Goal: Task Accomplishment & Management: Use online tool/utility

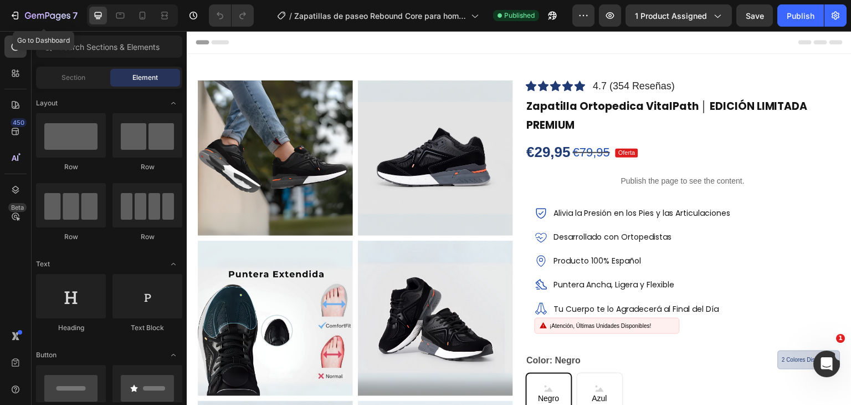
click at [14, 12] on icon "button" at bounding box center [14, 15] width 11 height 11
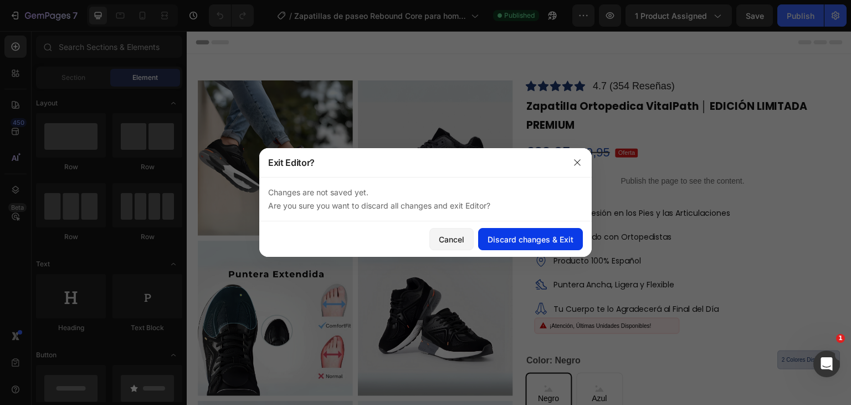
click at [525, 231] on button "Discard changes & Exit" at bounding box center [530, 239] width 105 height 22
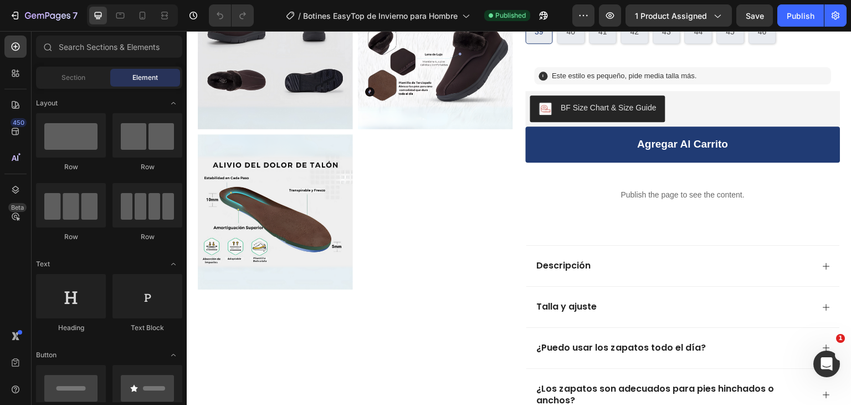
scroll to position [419, 0]
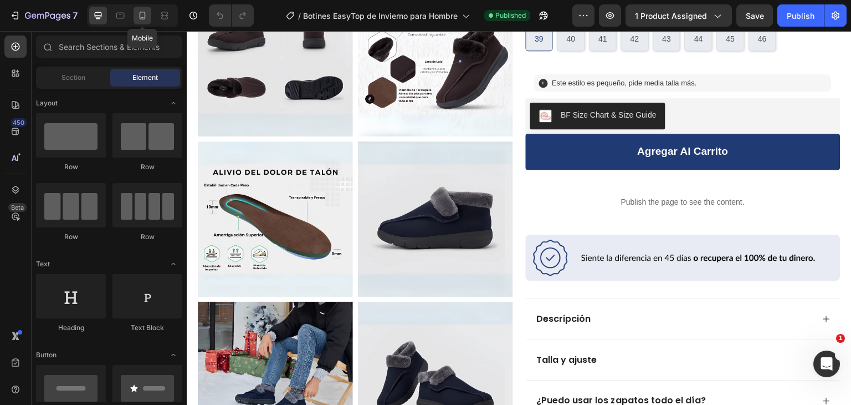
click at [142, 11] on icon at bounding box center [142, 15] width 11 height 11
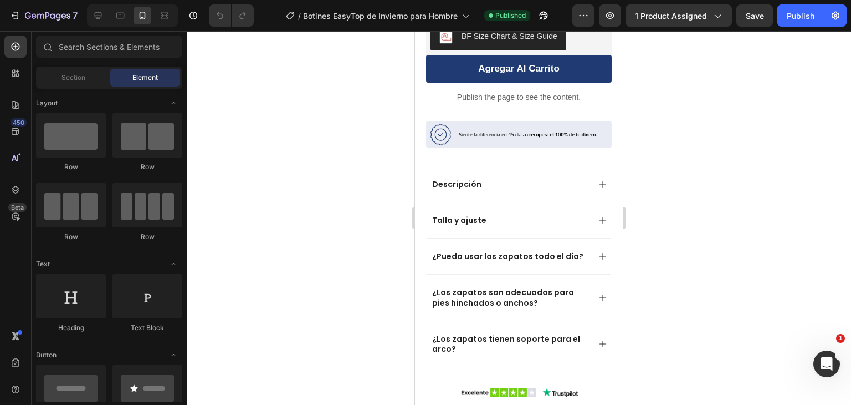
scroll to position [698, 0]
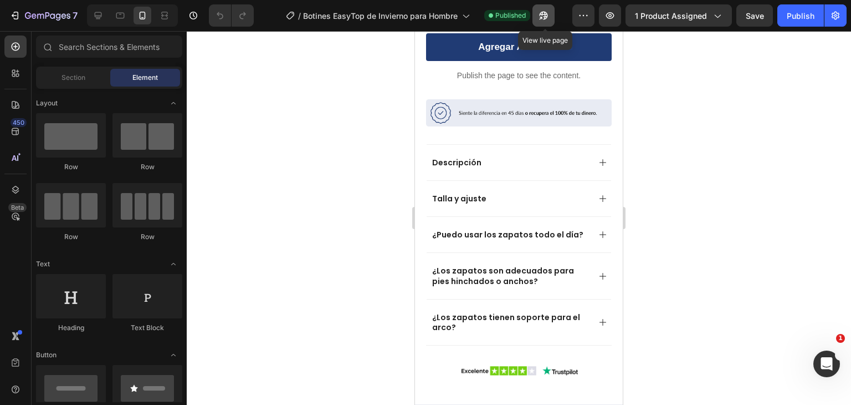
click at [543, 17] on icon "button" at bounding box center [541, 18] width 3 height 3
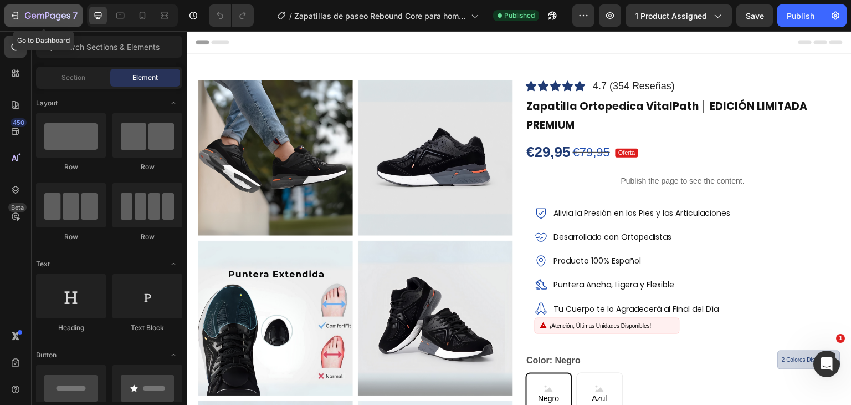
click at [42, 14] on icon "button" at bounding box center [40, 16] width 7 height 5
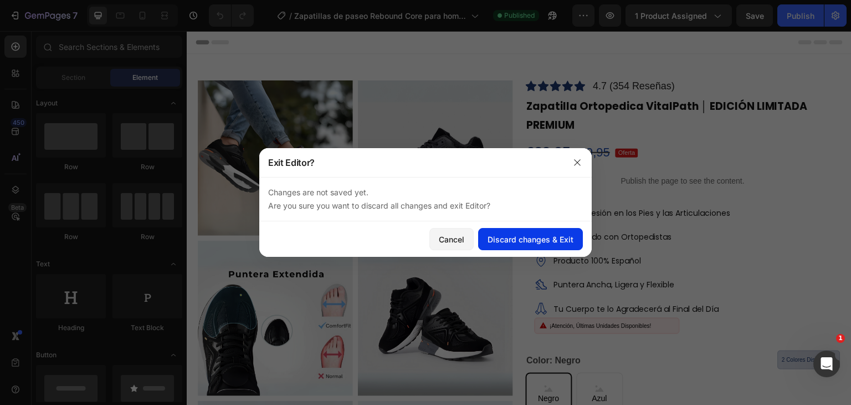
click at [527, 237] on div "Discard changes & Exit" at bounding box center [531, 239] width 86 height 12
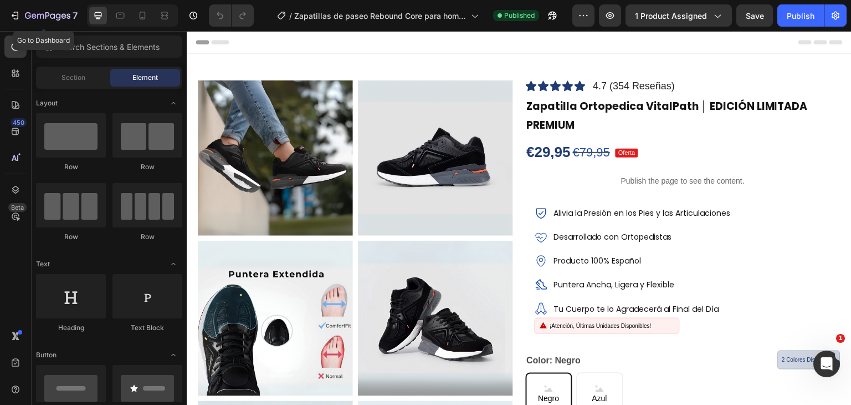
click at [25, 16] on icon "button" at bounding box center [28, 15] width 6 height 7
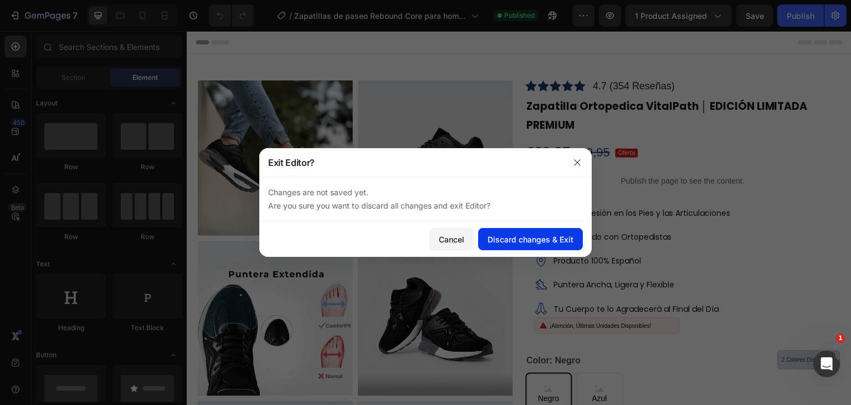
click at [525, 239] on div "Discard changes & Exit" at bounding box center [531, 239] width 86 height 12
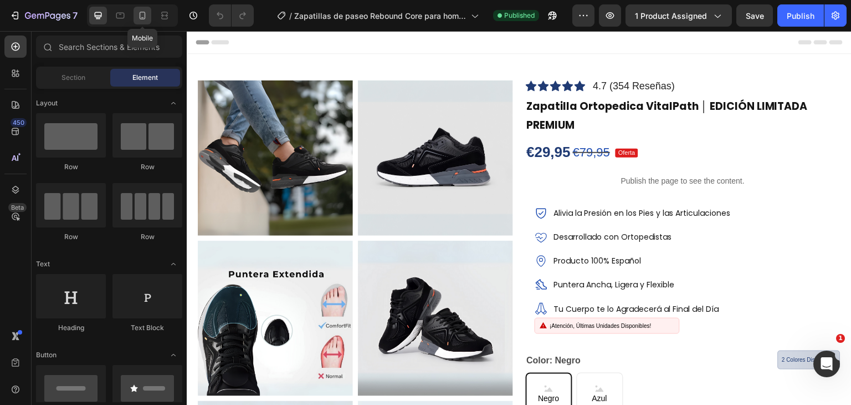
click at [150, 11] on div at bounding box center [143, 16] width 18 height 18
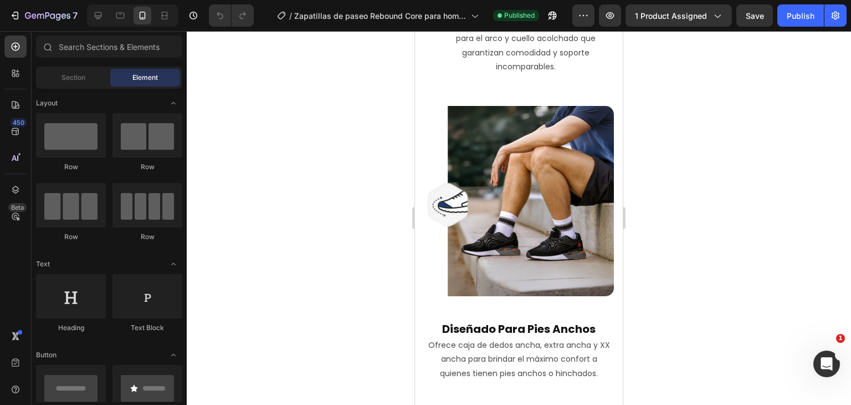
scroll to position [2160, 0]
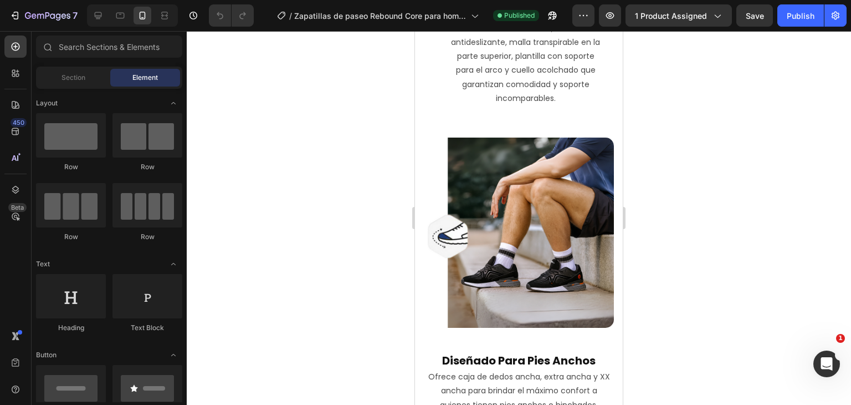
drag, startPoint x: 619, startPoint y: 66, endPoint x: 1073, endPoint y: 271, distance: 498.2
click at [23, 14] on div "7" at bounding box center [43, 15] width 68 height 13
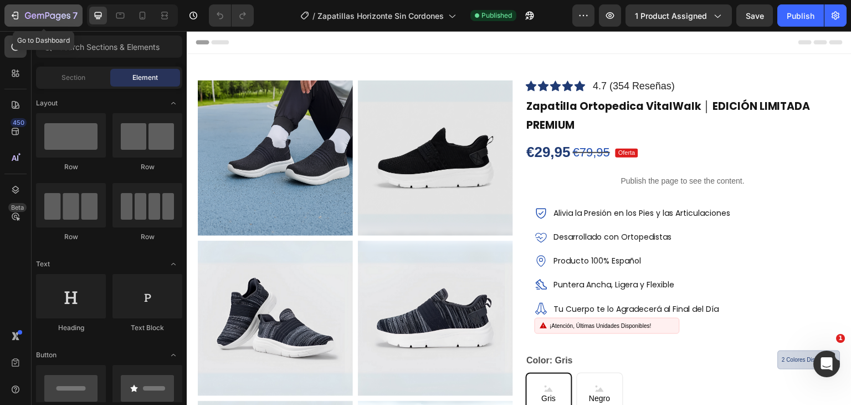
click at [39, 16] on icon "button" at bounding box center [47, 16] width 45 height 9
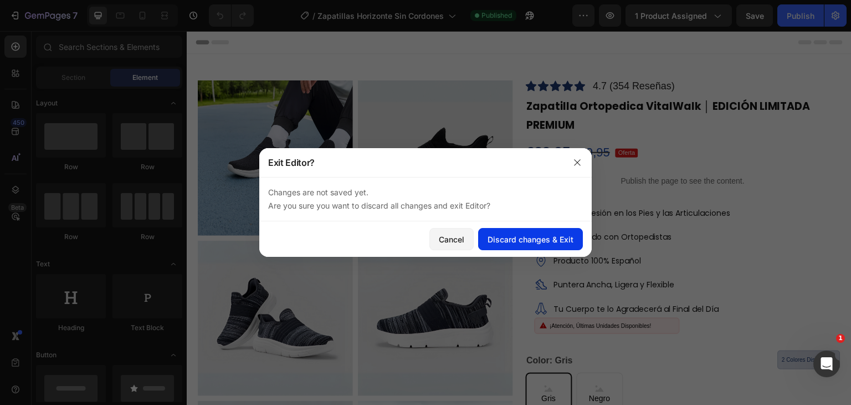
click at [528, 238] on div "Discard changes & Exit" at bounding box center [531, 239] width 86 height 12
click at [517, 234] on div "Discard changes & Exit" at bounding box center [531, 239] width 86 height 12
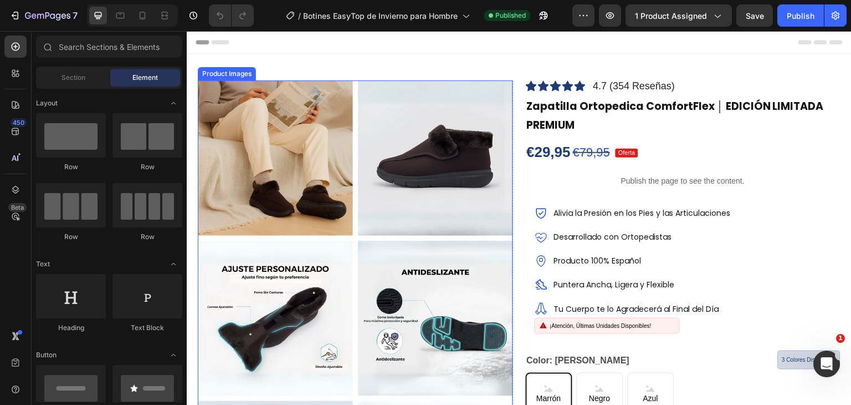
click at [348, 114] on img at bounding box center [275, 157] width 155 height 155
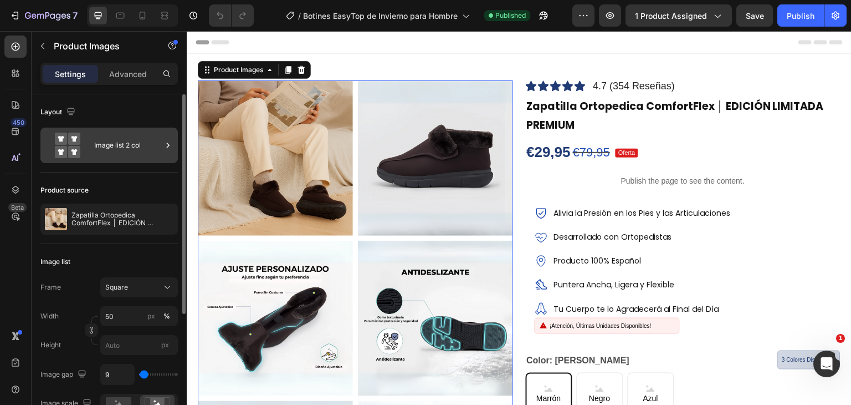
click at [137, 135] on div "Image list 2 col" at bounding box center [128, 144] width 68 height 25
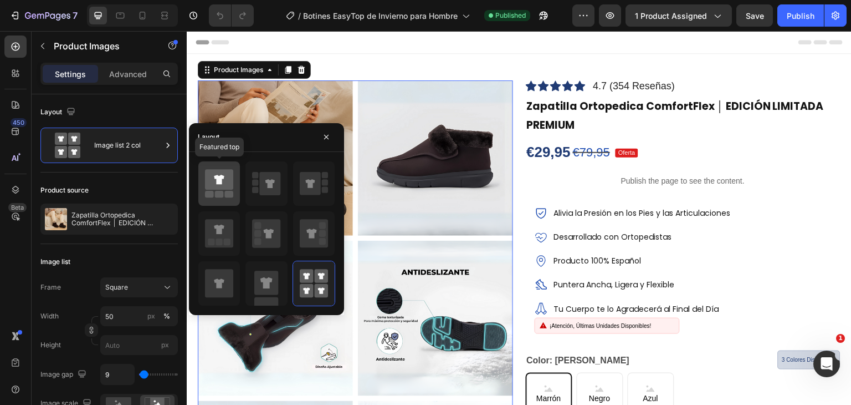
click at [218, 187] on icon at bounding box center [219, 179] width 28 height 21
type input "100"
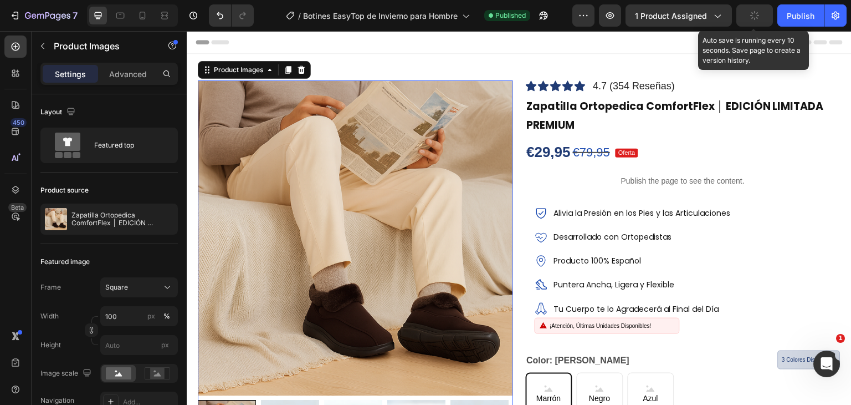
click at [767, 14] on button "button" at bounding box center [755, 15] width 37 height 22
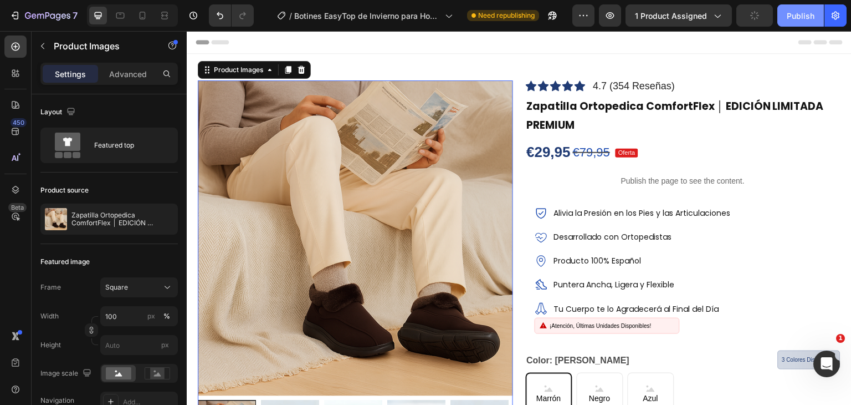
click at [806, 15] on div "Publish" at bounding box center [801, 16] width 28 height 12
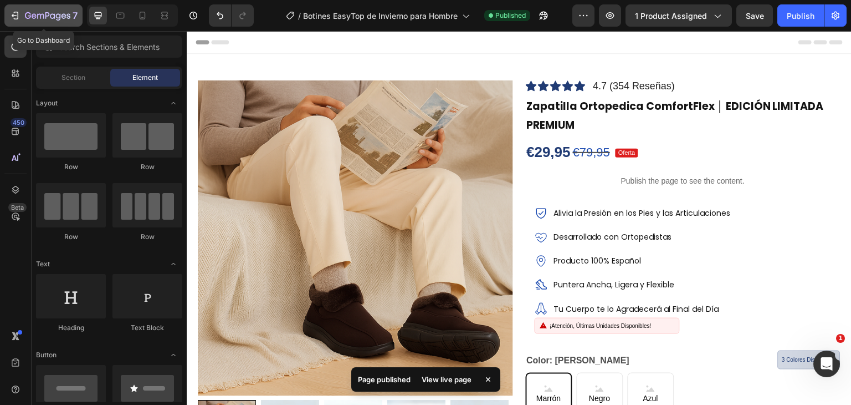
click at [55, 24] on button "7" at bounding box center [43, 15] width 78 height 22
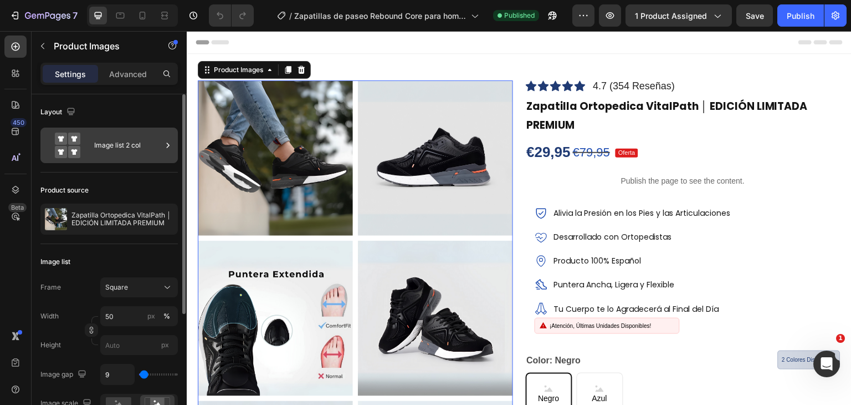
click at [151, 137] on div "Image list 2 col" at bounding box center [128, 144] width 68 height 25
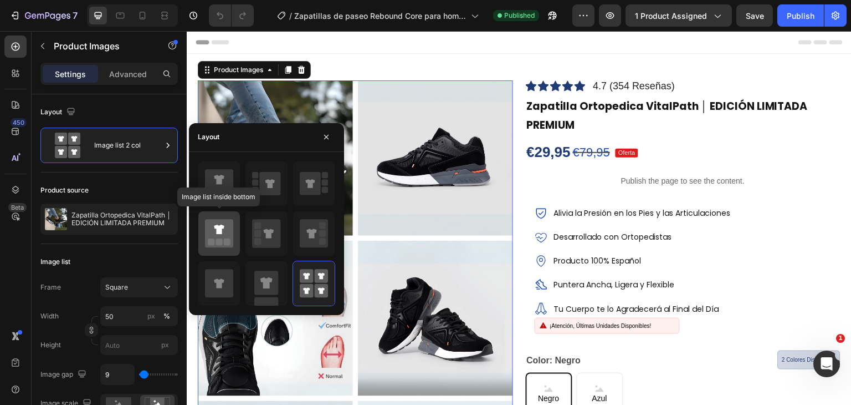
click at [221, 222] on icon at bounding box center [219, 233] width 28 height 28
type input "100"
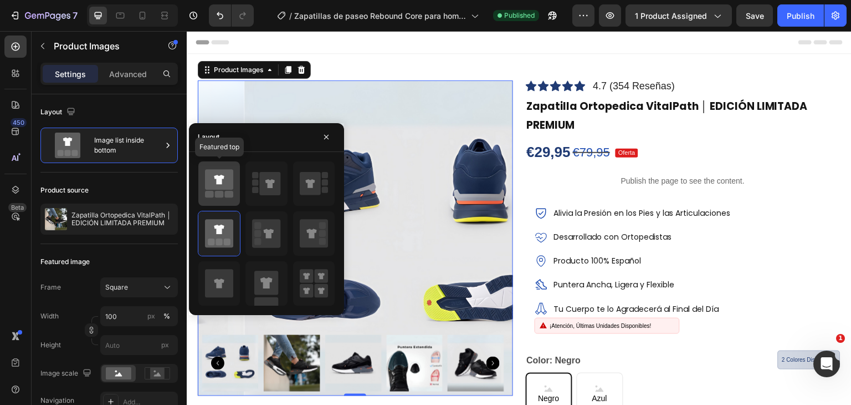
click at [223, 194] on rect at bounding box center [219, 194] width 9 height 7
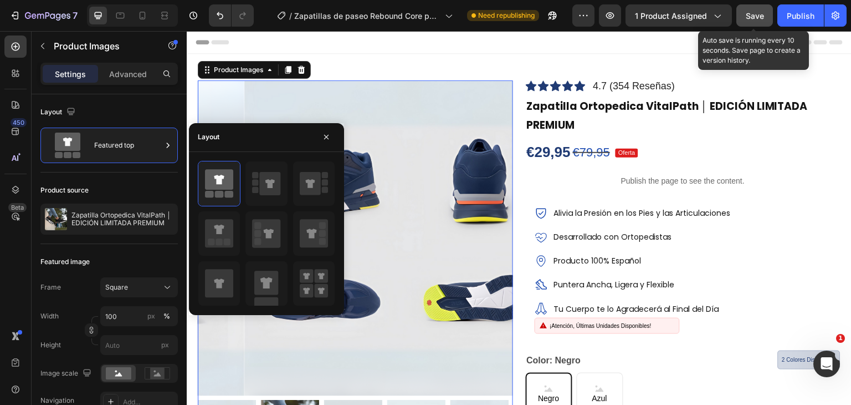
click at [769, 12] on button "Save" at bounding box center [755, 15] width 37 height 22
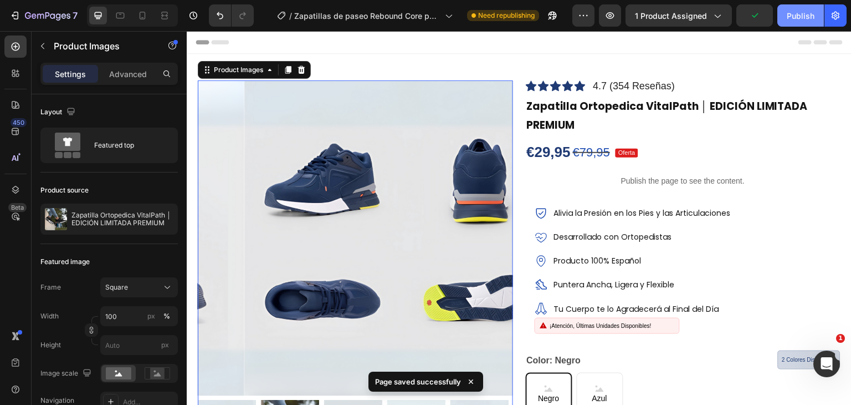
click at [799, 17] on div "Publish" at bounding box center [801, 16] width 28 height 12
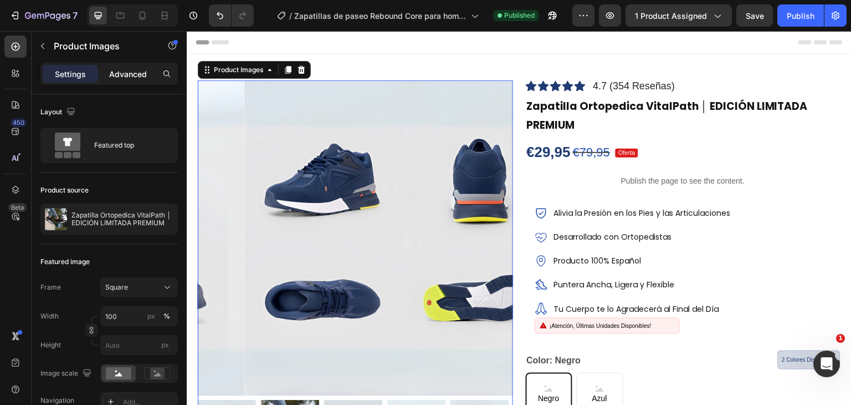
drag, startPoint x: 15, startPoint y: 12, endPoint x: 146, endPoint y: 69, distance: 143.5
click at [146, 0] on div "7 Version history / Zapatillas de paseo Rebound Core para hombre Published Prev…" at bounding box center [425, 0] width 851 height 0
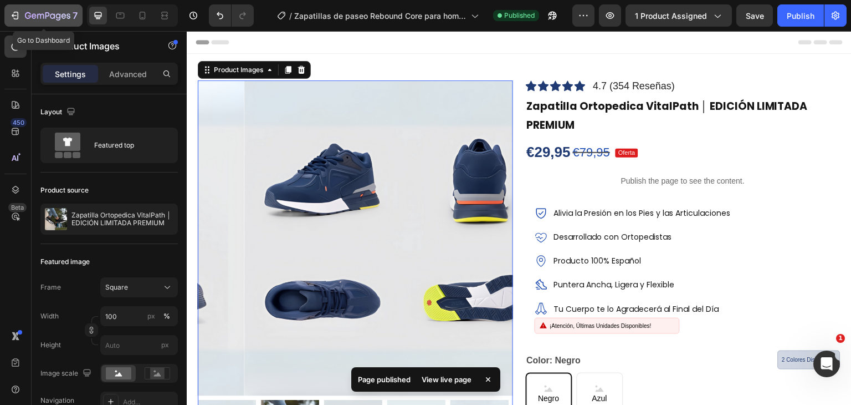
click at [22, 16] on div "7" at bounding box center [43, 15] width 68 height 13
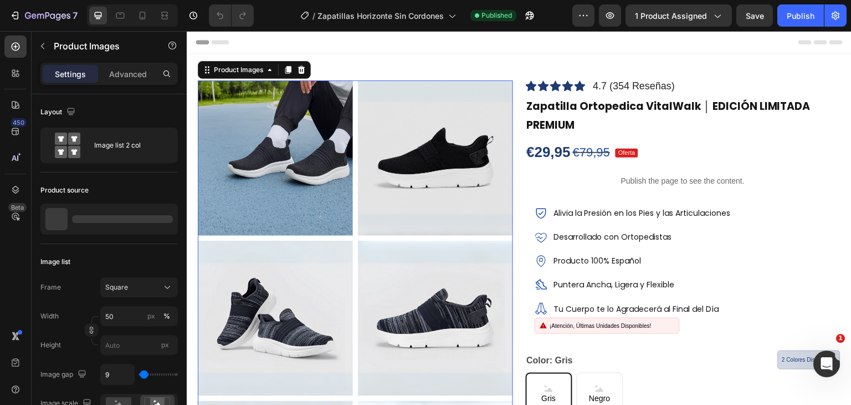
click at [391, 133] on img at bounding box center [435, 157] width 155 height 155
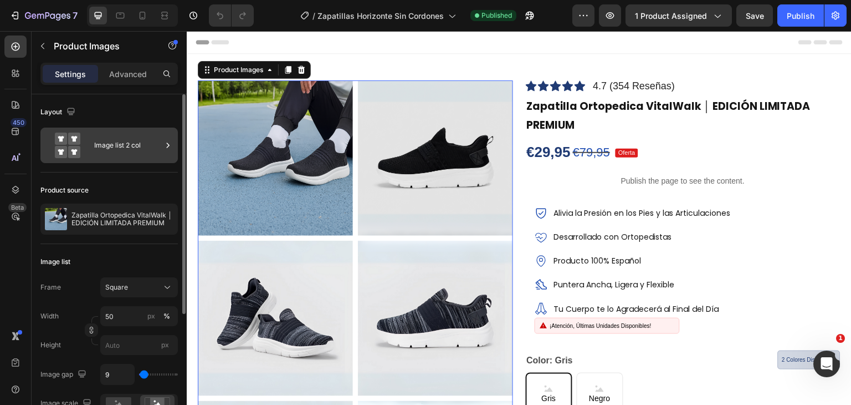
click at [170, 144] on icon at bounding box center [167, 145] width 11 height 11
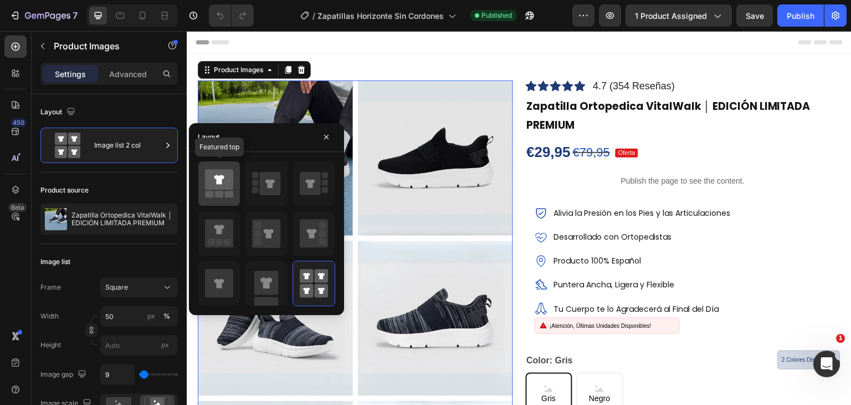
click at [220, 186] on icon at bounding box center [219, 179] width 28 height 21
type input "100"
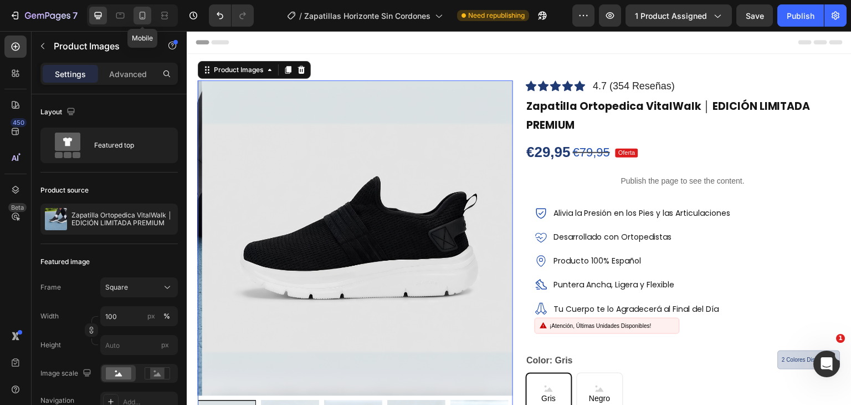
click at [140, 17] on icon at bounding box center [142, 15] width 11 height 11
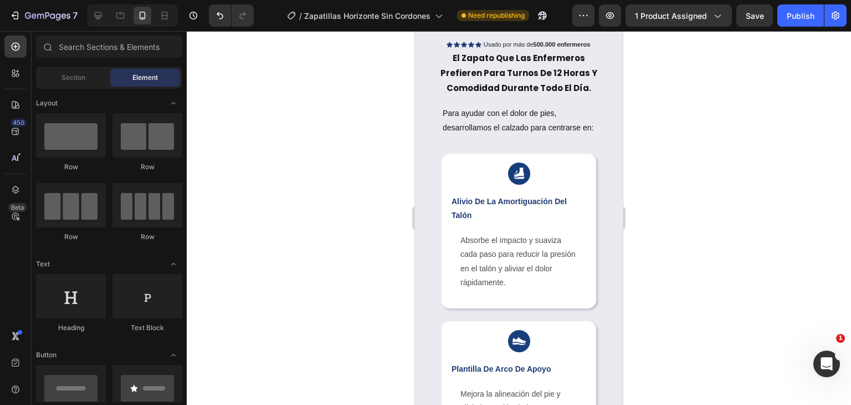
scroll to position [993, 0]
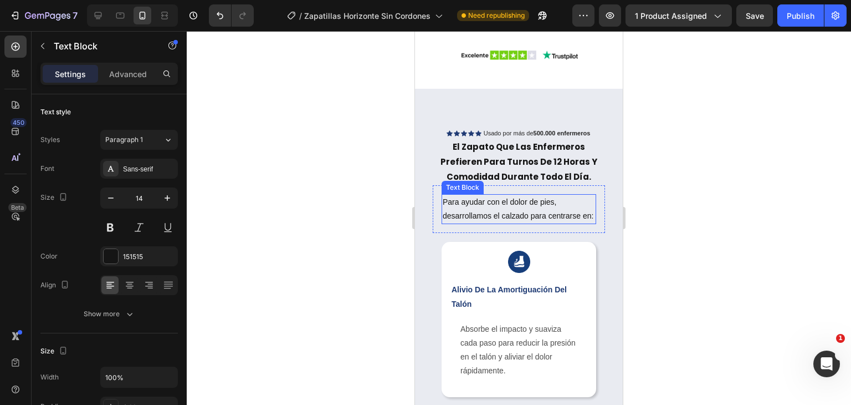
click at [543, 216] on p "Para ayudar con el dolor de pies, desarrollamos el calzado para centrarse en:" at bounding box center [519, 209] width 152 height 28
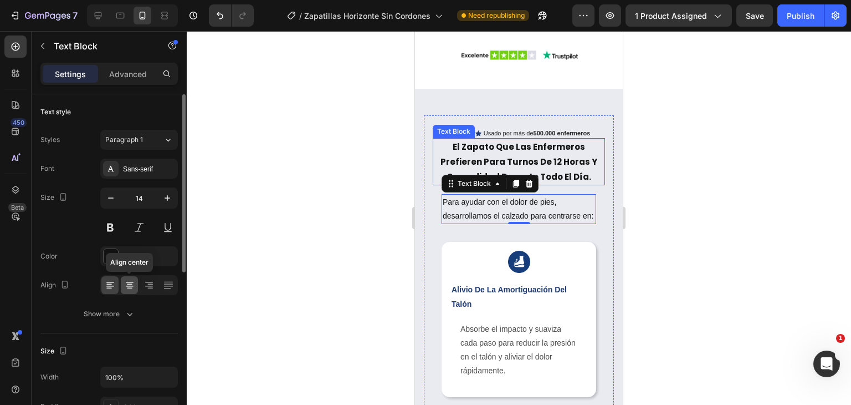
click at [129, 290] on div at bounding box center [129, 285] width 17 height 18
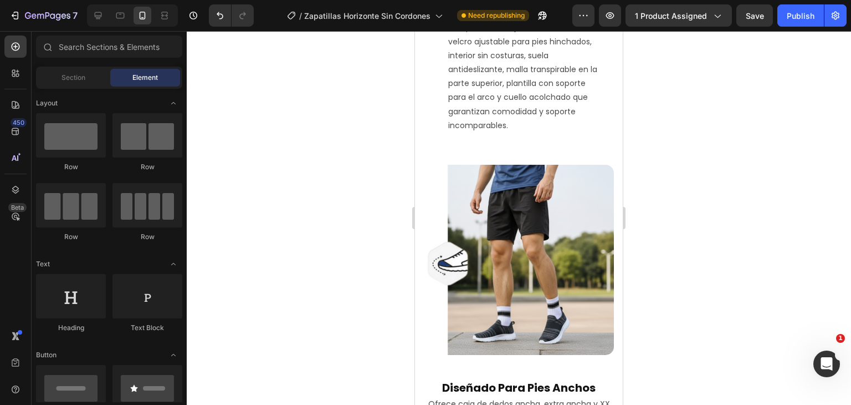
scroll to position [2249, 0]
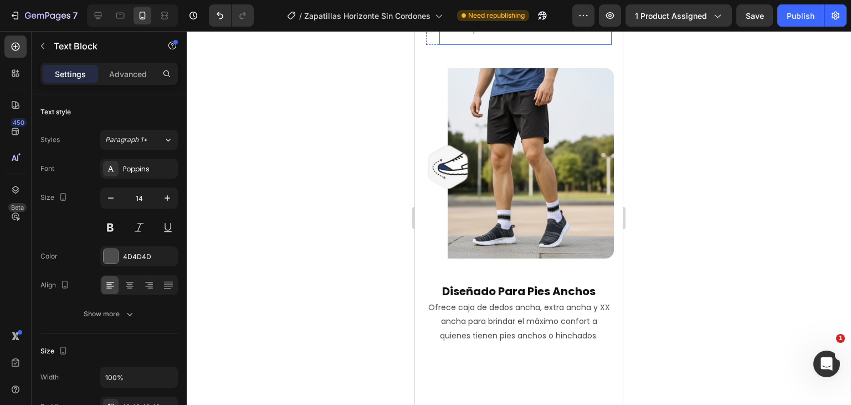
click at [119, 276] on div at bounding box center [139, 285] width 78 height 20
click at [126, 282] on icon at bounding box center [130, 282] width 8 height 1
click at [798, 10] on div "Publish" at bounding box center [801, 16] width 28 height 12
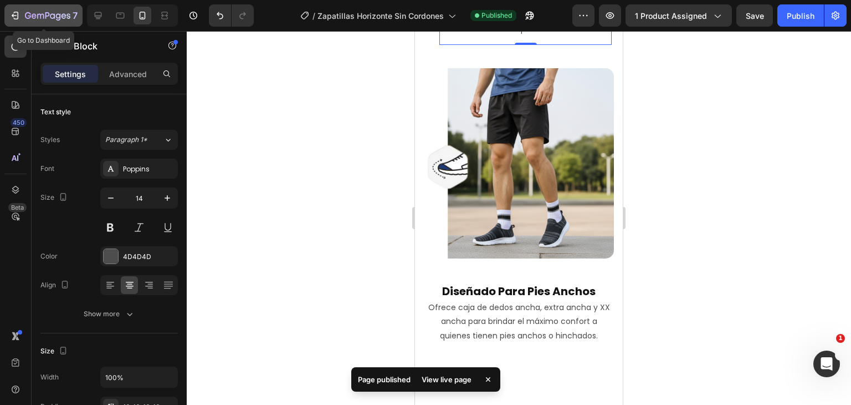
click at [47, 13] on icon "button" at bounding box center [47, 15] width 4 height 7
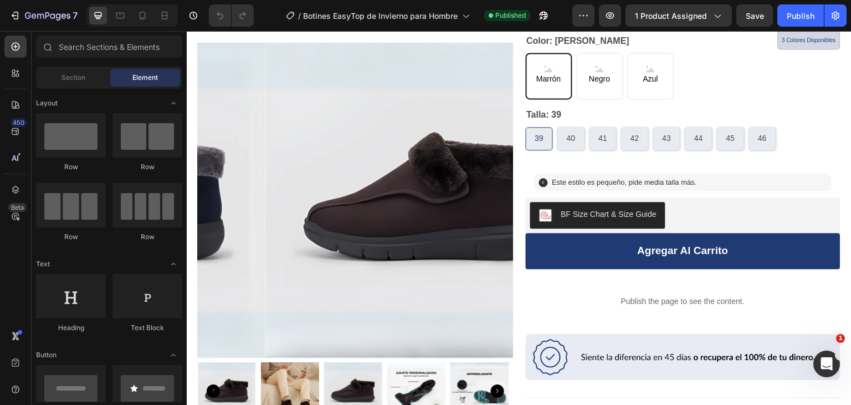
scroll to position [350, 0]
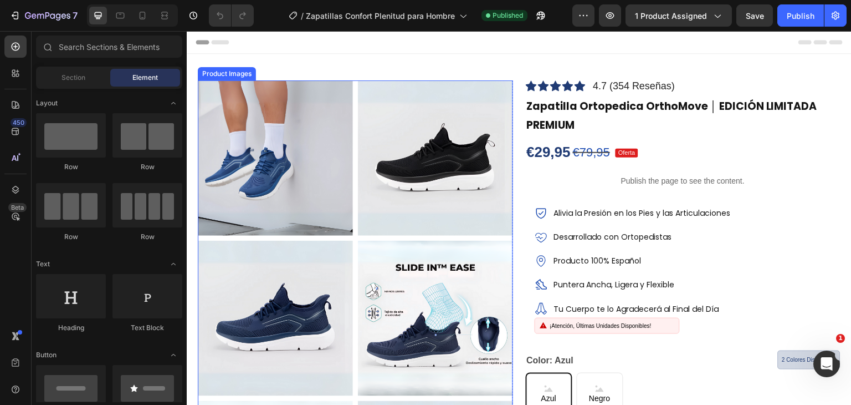
click at [462, 90] on img at bounding box center [435, 157] width 155 height 155
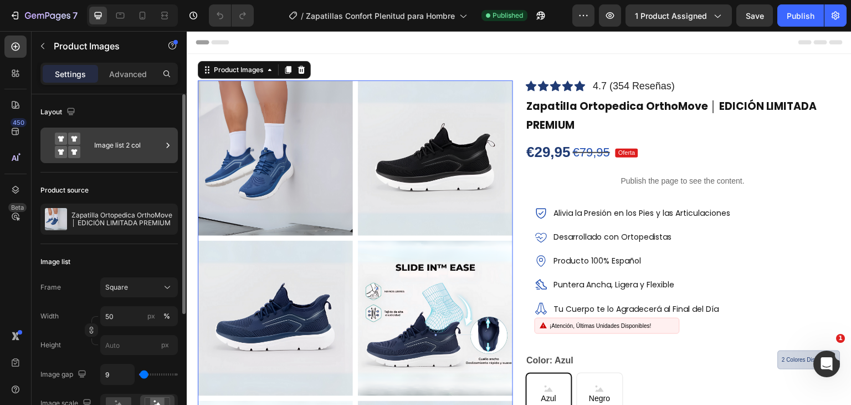
click at [144, 140] on div "Image list 2 col" at bounding box center [128, 144] width 68 height 25
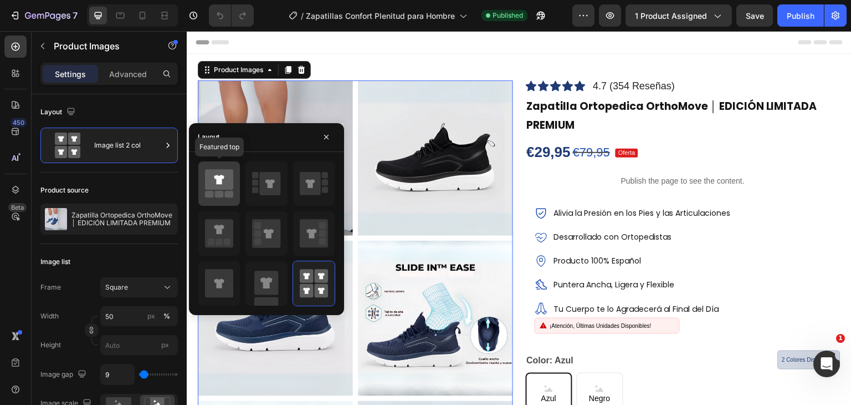
click at [220, 182] on icon at bounding box center [219, 179] width 10 height 9
type input "100"
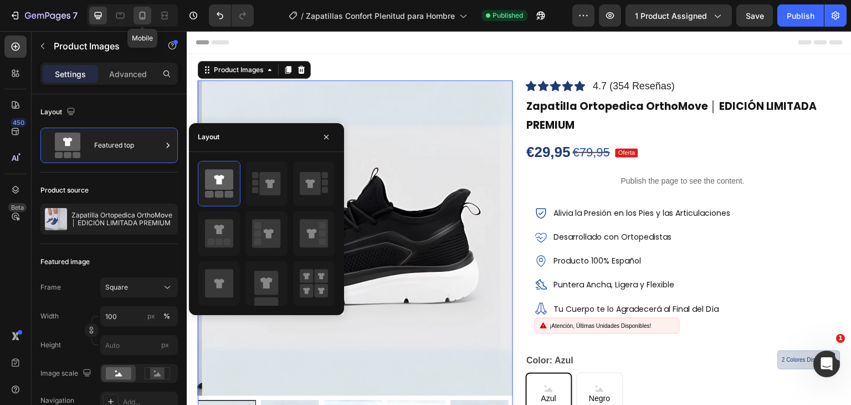
click at [144, 15] on icon at bounding box center [142, 15] width 11 height 11
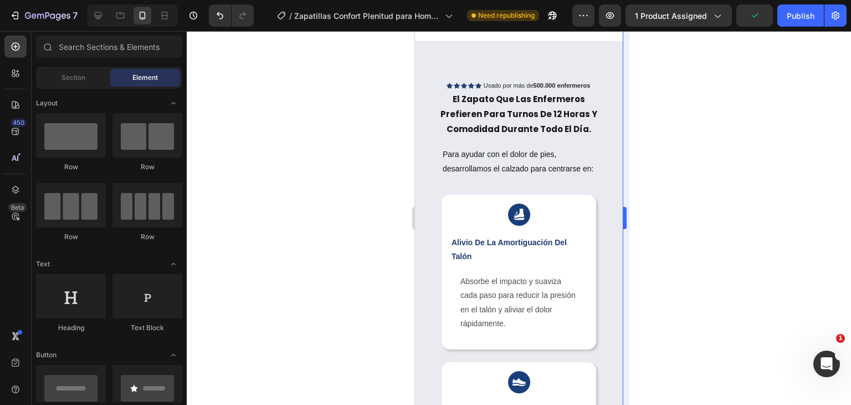
scroll to position [963, 0]
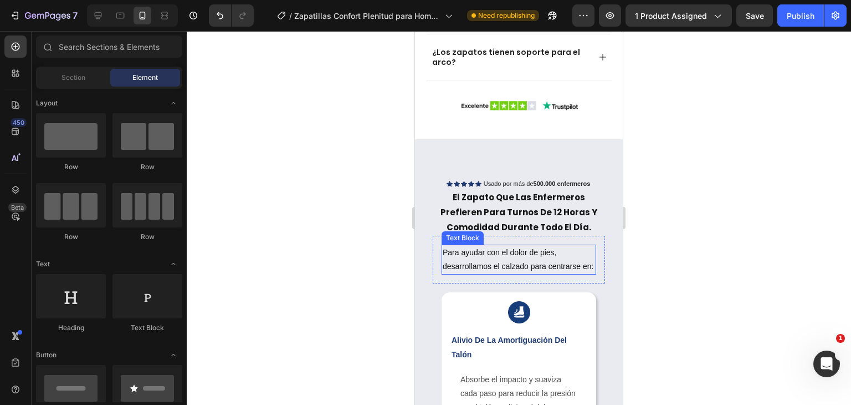
click at [509, 246] on p "Para ayudar con el dolor de pies, desarrollamos el calzado para centrarse en:" at bounding box center [519, 260] width 152 height 28
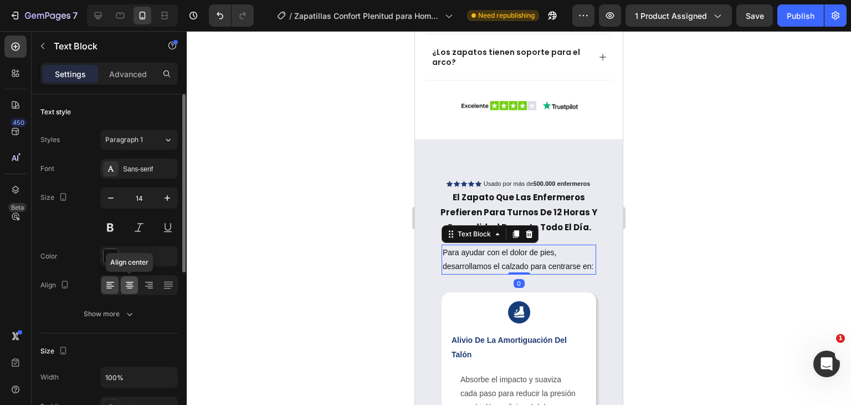
click at [131, 277] on div at bounding box center [129, 285] width 17 height 18
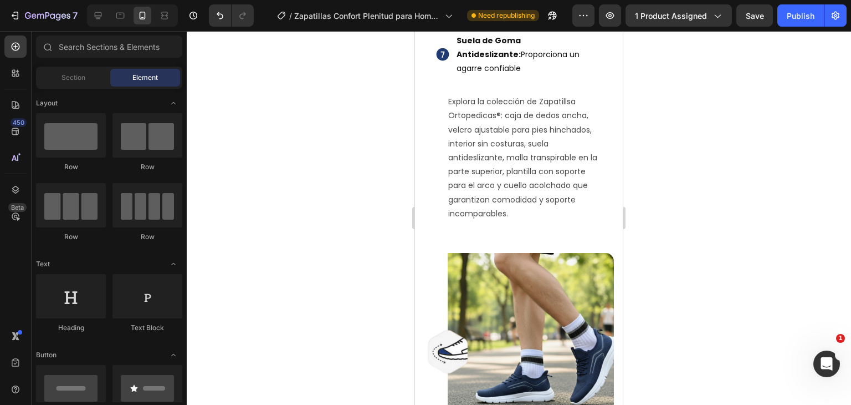
scroll to position [2125, 0]
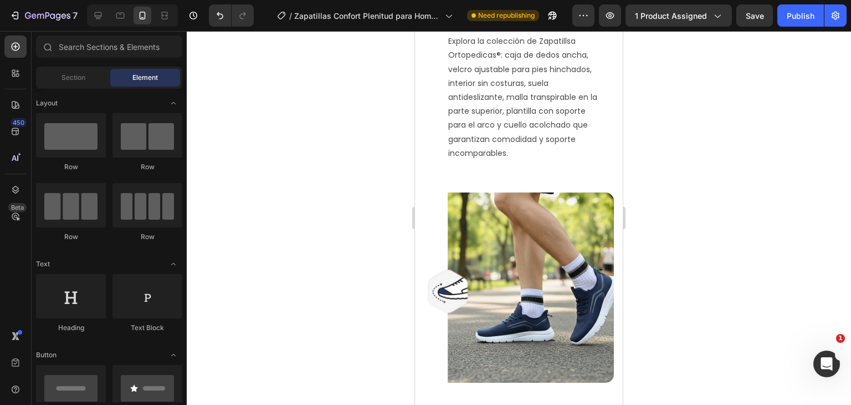
drag, startPoint x: 619, startPoint y: 123, endPoint x: 1047, endPoint y: 241, distance: 444.6
click at [530, 160] on p "Explora la colección de Zapatillsa Ortopedicas®: caja de dedos ancha, velcro aj…" at bounding box center [525, 97] width 155 height 126
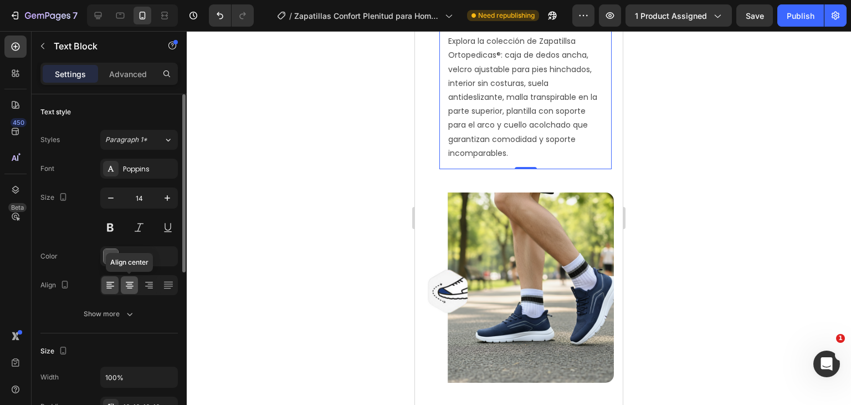
click at [137, 279] on div at bounding box center [129, 285] width 17 height 18
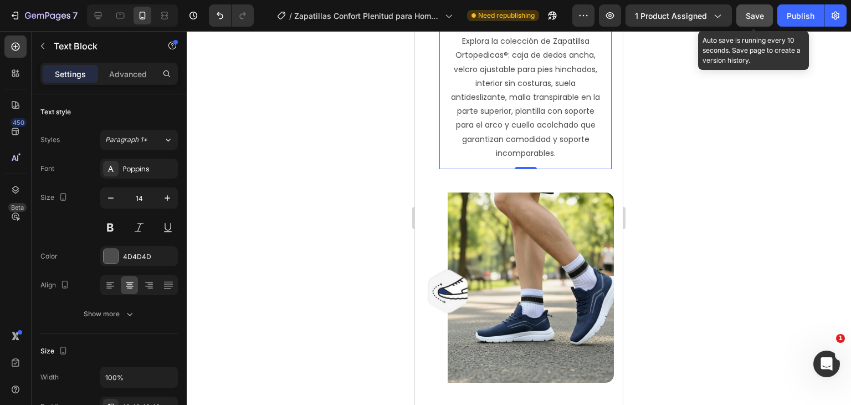
click at [748, 16] on span "Save" at bounding box center [755, 15] width 18 height 9
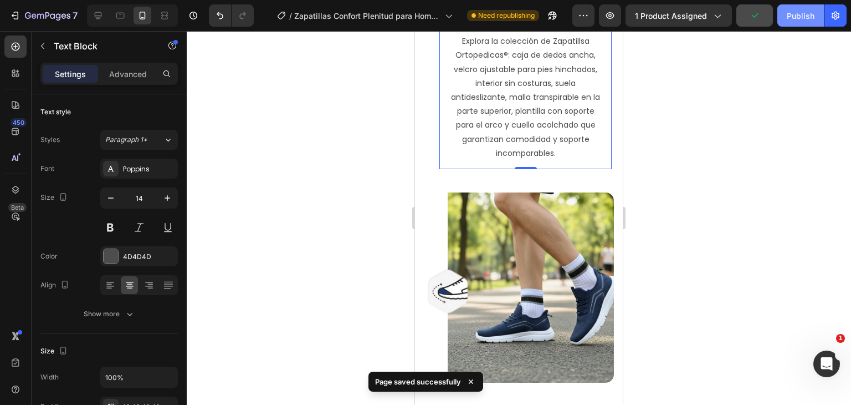
click at [805, 14] on div "Publish" at bounding box center [801, 16] width 28 height 12
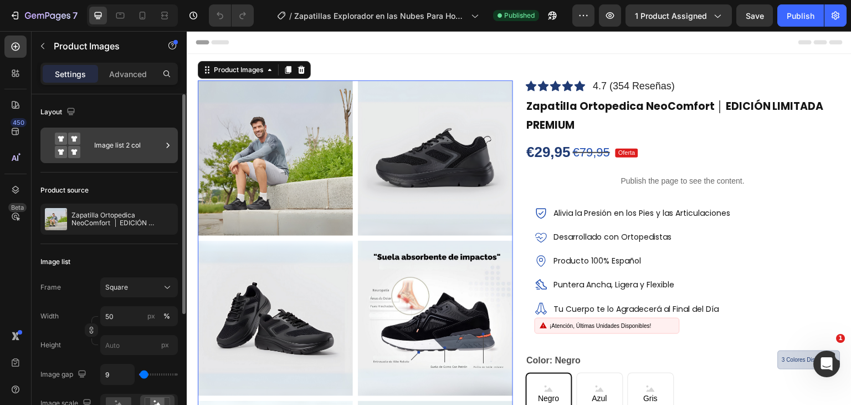
click at [158, 156] on div "Image list 2 col" at bounding box center [128, 144] width 68 height 25
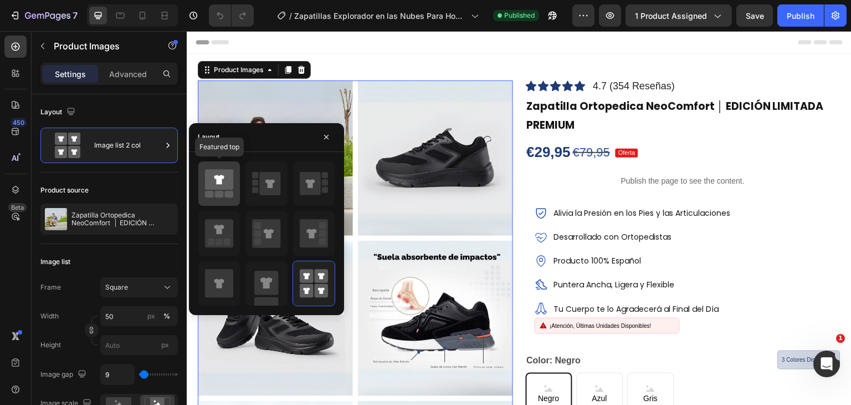
click at [236, 178] on div at bounding box center [219, 183] width 42 height 44
type input "100"
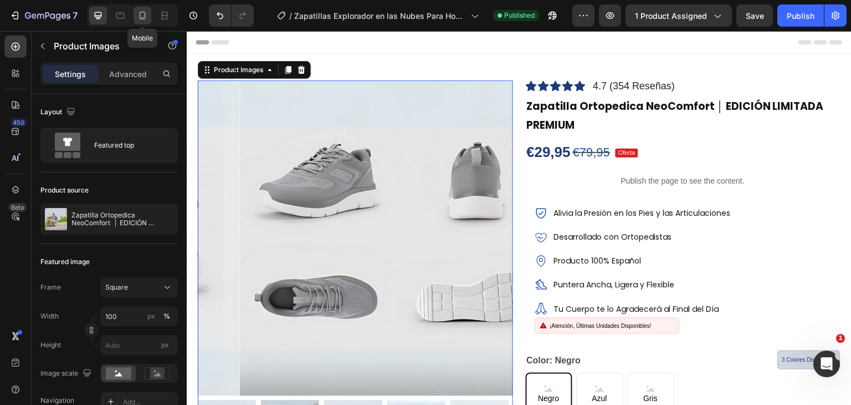
click at [141, 19] on icon at bounding box center [143, 16] width 6 height 8
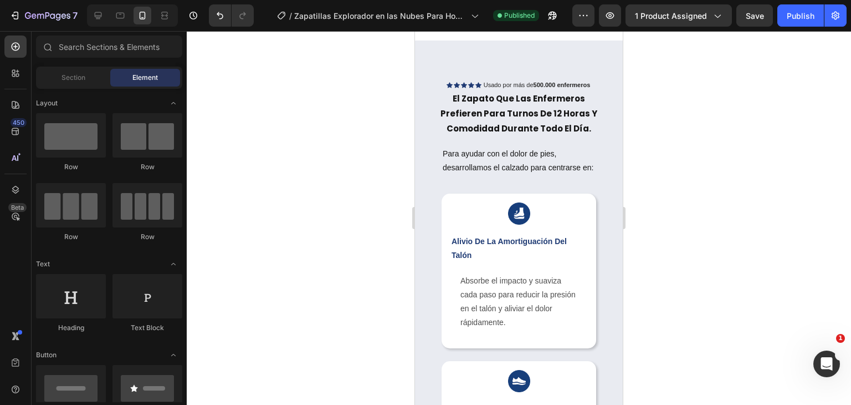
scroll to position [1045, 0]
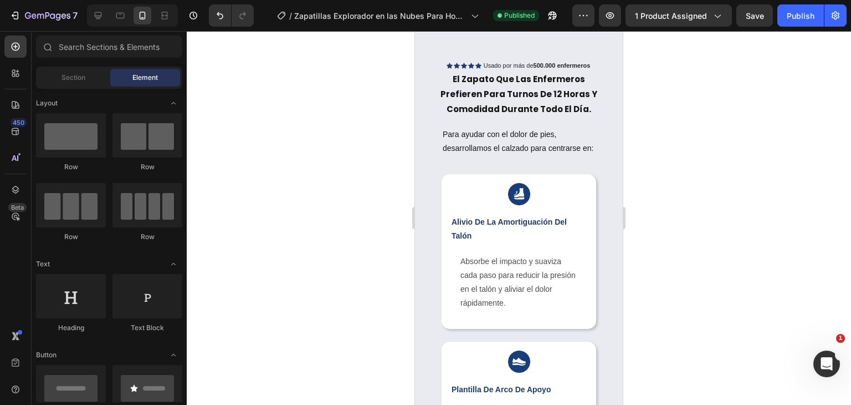
drag, startPoint x: 619, startPoint y: 60, endPoint x: 1044, endPoint y: 168, distance: 438.0
click at [542, 155] on p "Para ayudar con el dolor de pies, desarrollamos el calzado para centrarse en:" at bounding box center [519, 141] width 152 height 28
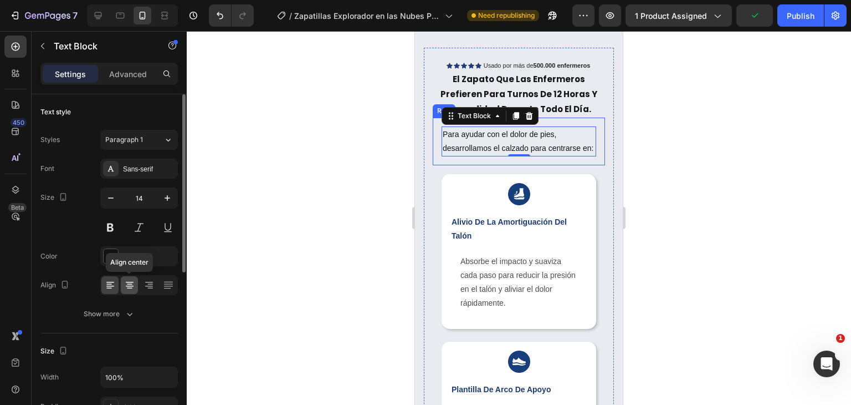
click at [129, 277] on div at bounding box center [129, 285] width 17 height 18
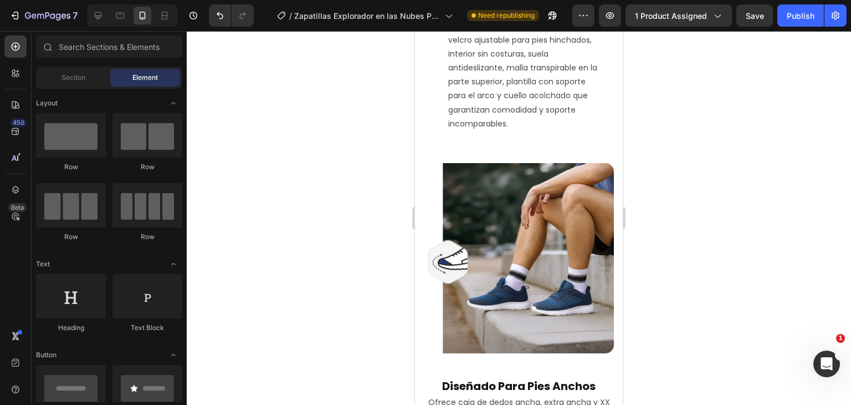
scroll to position [2169, 0]
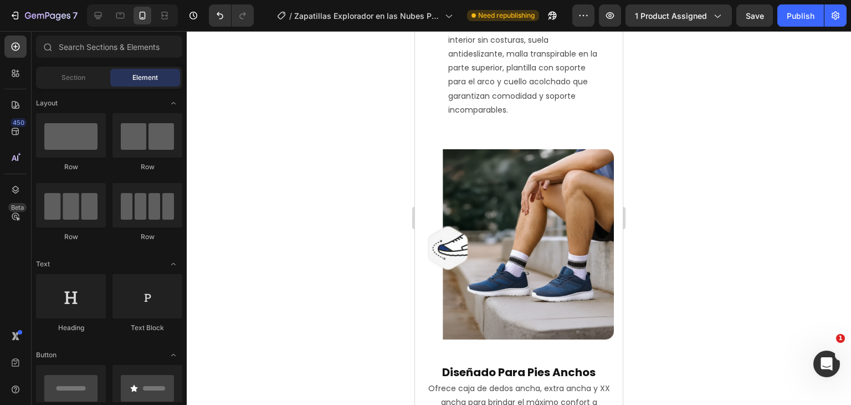
drag, startPoint x: 619, startPoint y: 125, endPoint x: 1054, endPoint y: 232, distance: 448.1
click at [567, 117] on p "Explora la colección de Zapatillsa Ortopedicas®: caja de dedos ancha, velcro aj…" at bounding box center [525, 54] width 155 height 126
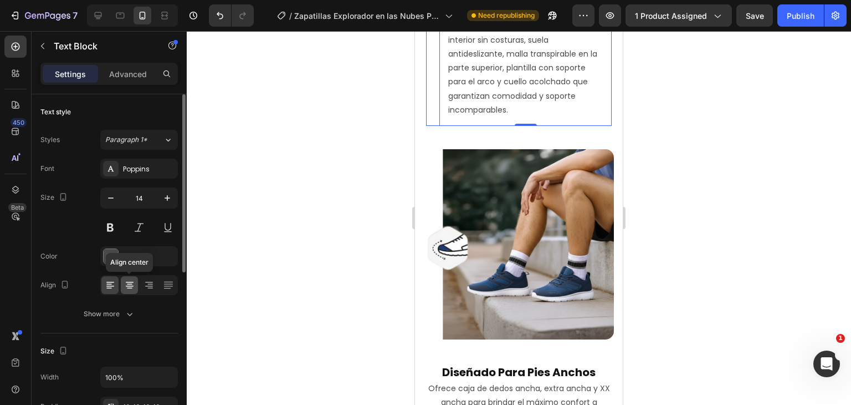
click at [129, 280] on icon at bounding box center [129, 284] width 11 height 11
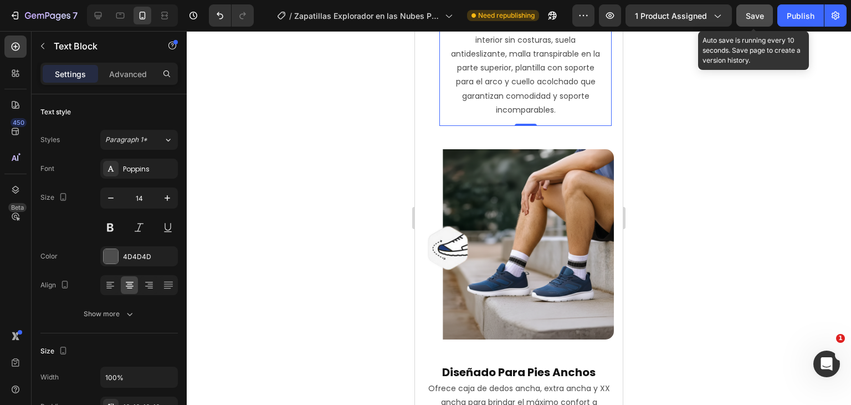
click at [741, 22] on button "Save" at bounding box center [755, 15] width 37 height 22
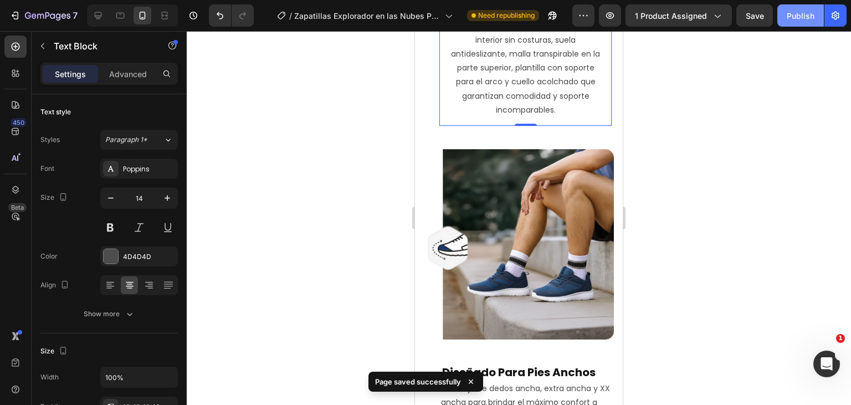
click at [804, 10] on div "Publish" at bounding box center [801, 16] width 28 height 12
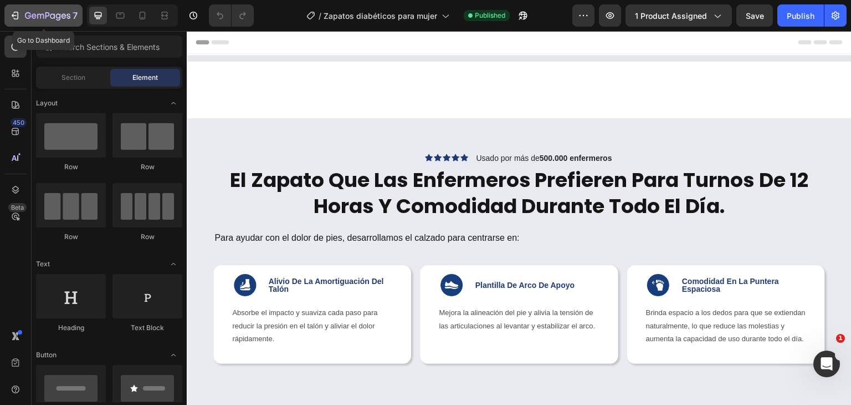
click at [40, 14] on icon "button" at bounding box center [40, 16] width 7 height 5
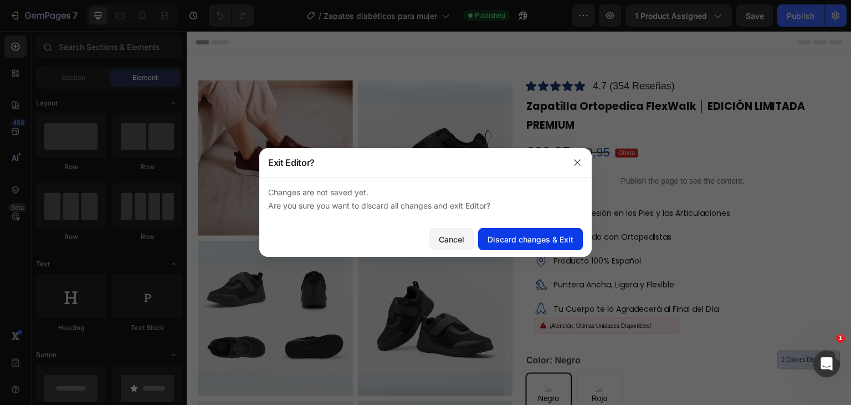
click at [521, 241] on div "Discard changes & Exit" at bounding box center [531, 239] width 86 height 12
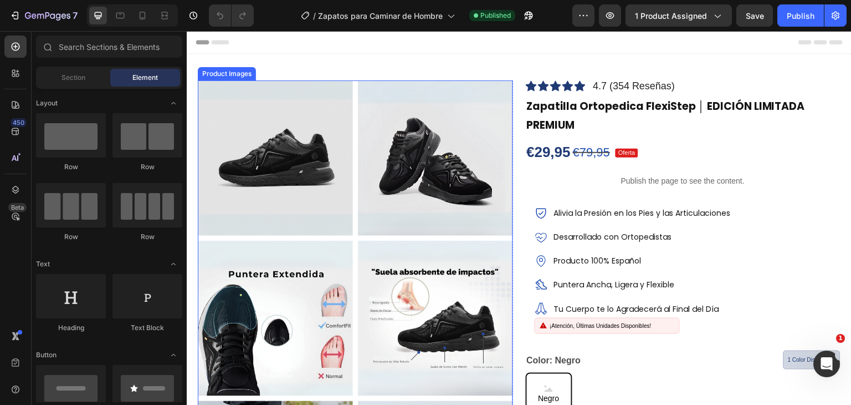
click at [358, 120] on img at bounding box center [435, 157] width 155 height 155
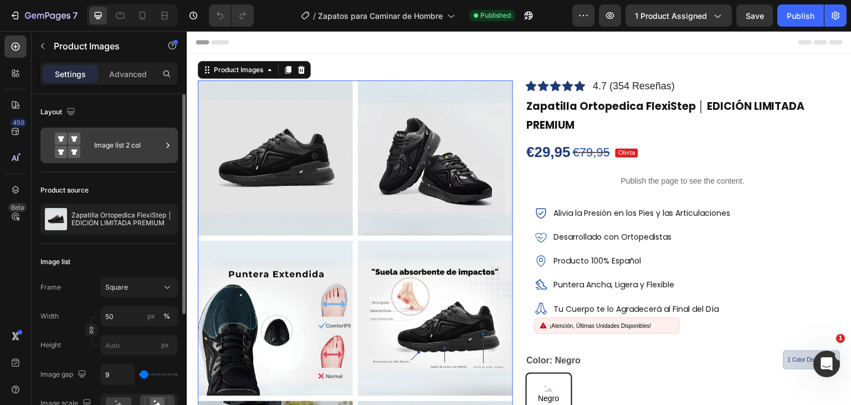
click at [131, 138] on div "Image list 2 col" at bounding box center [128, 144] width 68 height 25
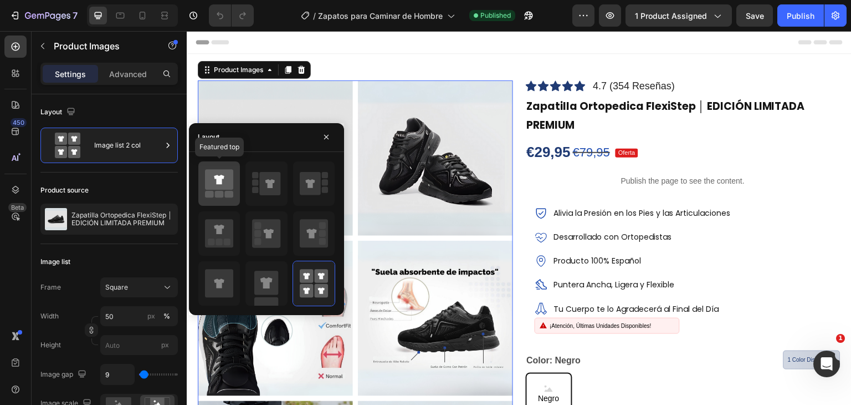
click at [220, 200] on div at bounding box center [219, 183] width 42 height 44
type input "100"
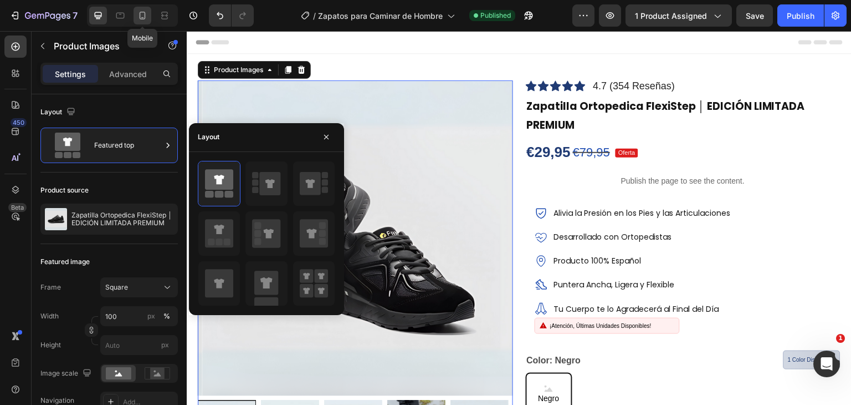
click at [140, 18] on icon at bounding box center [143, 16] width 6 height 8
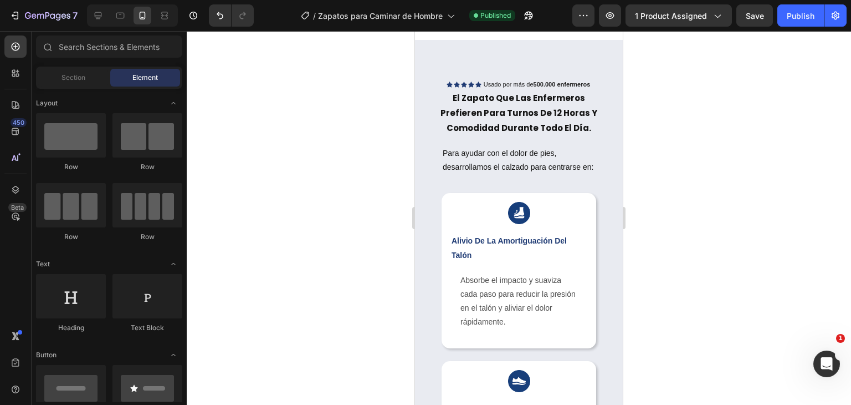
scroll to position [1022, 0]
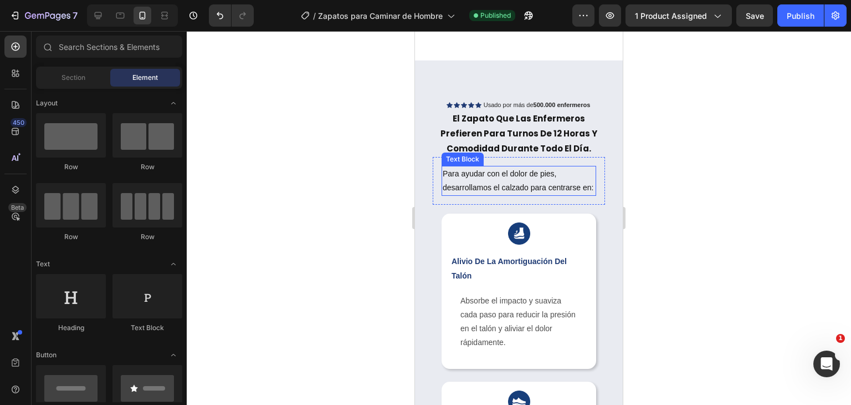
click at [555, 170] on p "Para ayudar con el dolor de pies, desarrollamos el calzado para centrarse en:" at bounding box center [519, 181] width 152 height 28
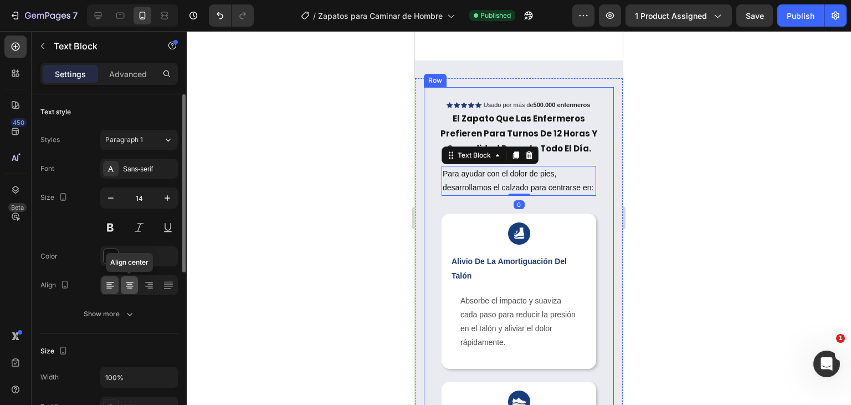
click at [134, 282] on icon at bounding box center [129, 284] width 11 height 11
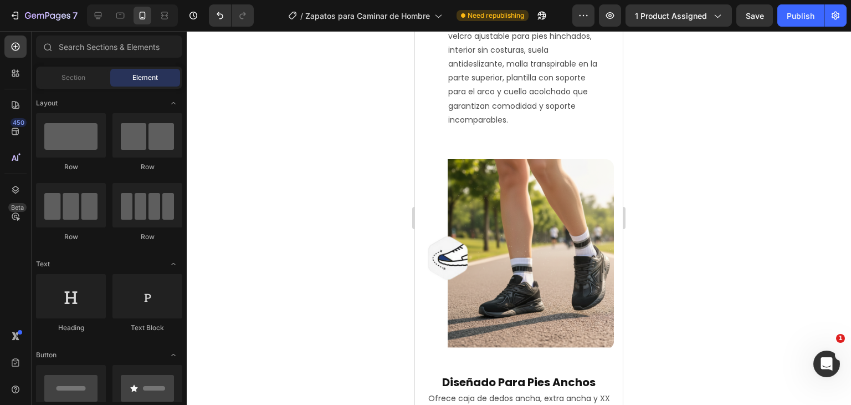
scroll to position [2201, 0]
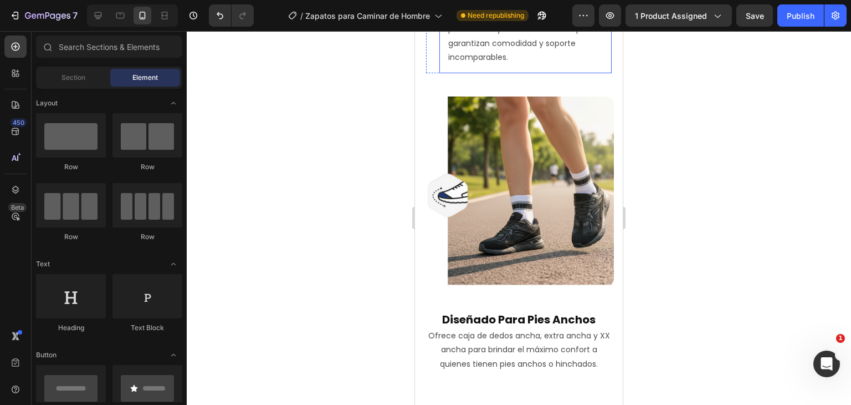
click at [569, 64] on p "Explora la colección de Zapatillsa Ortopedicas®: caja de dedos ancha, velcro aj…" at bounding box center [525, 1] width 155 height 126
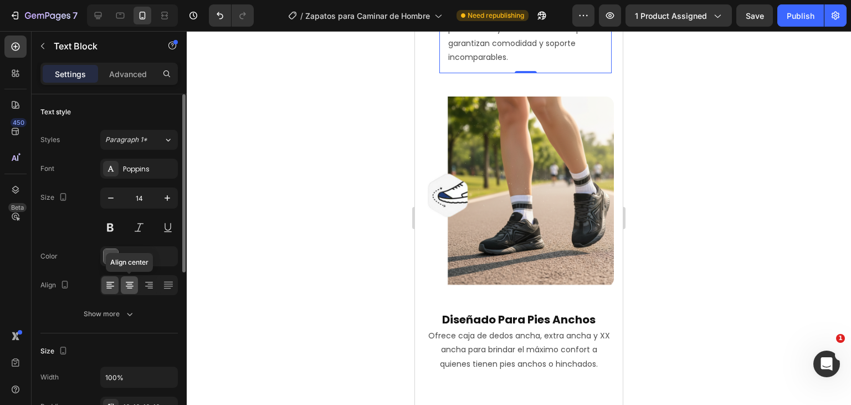
click at [127, 279] on icon at bounding box center [129, 284] width 11 height 11
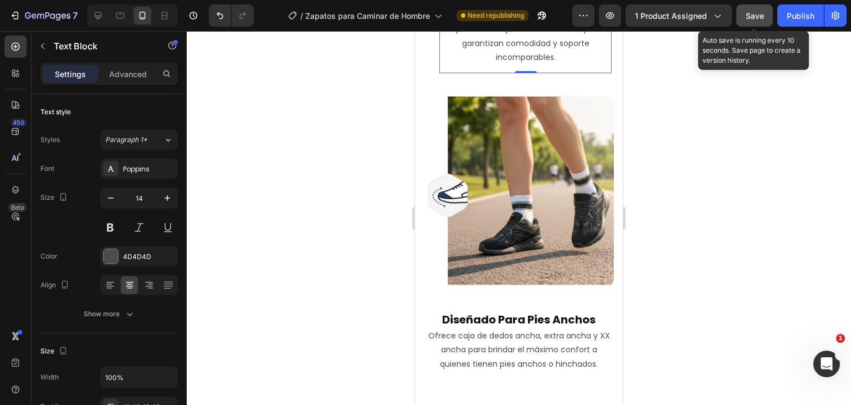
click at [744, 14] on button "Save" at bounding box center [755, 15] width 37 height 22
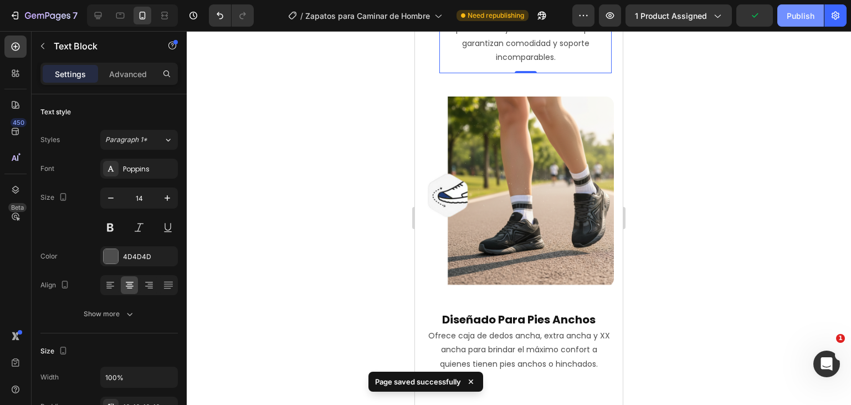
click at [803, 17] on div "Publish" at bounding box center [801, 16] width 28 height 12
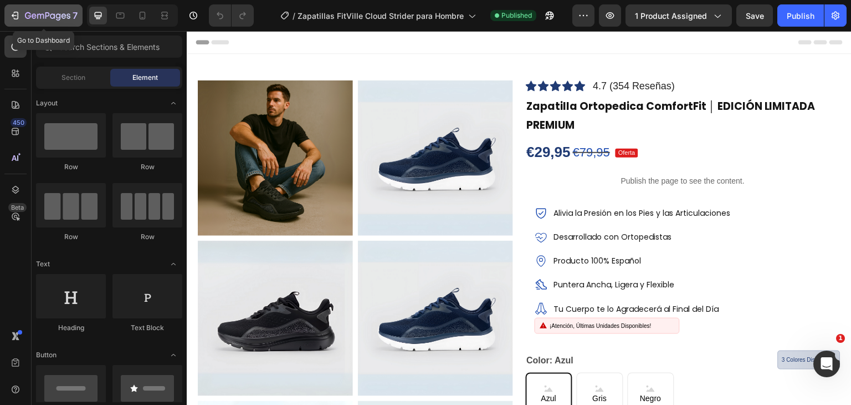
click at [43, 18] on icon "button" at bounding box center [40, 16] width 7 height 5
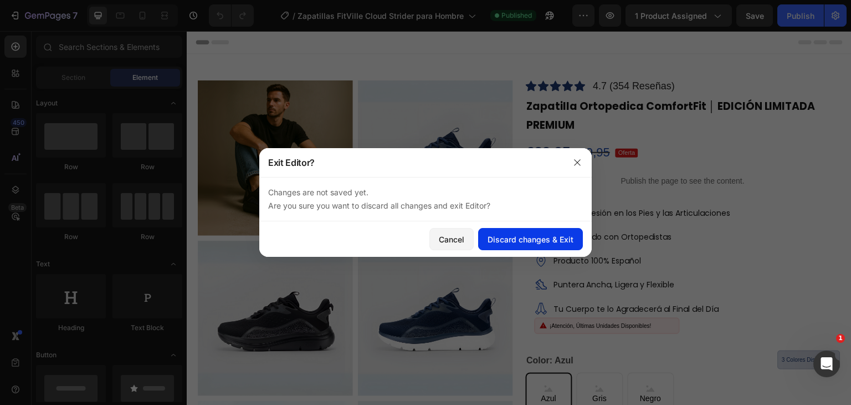
click at [545, 240] on div "Discard changes & Exit" at bounding box center [531, 239] width 86 height 12
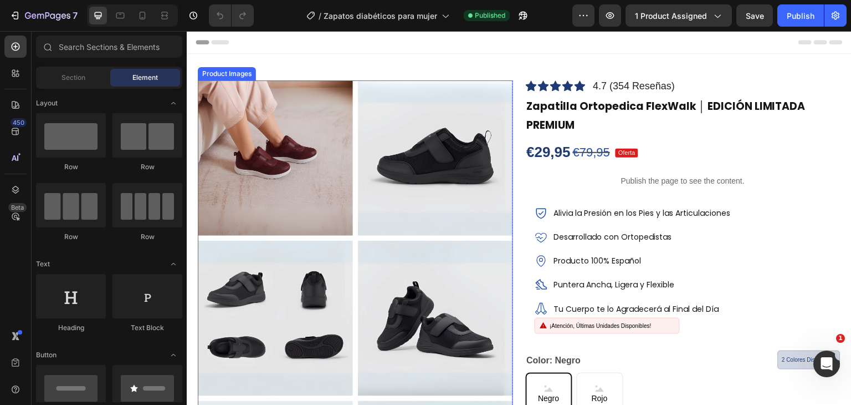
click at [349, 83] on img at bounding box center [275, 157] width 155 height 155
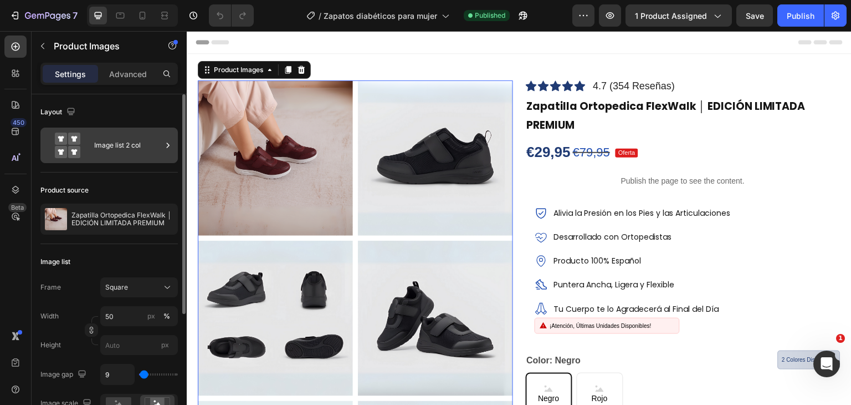
click at [116, 146] on div "Image list 2 col" at bounding box center [128, 144] width 68 height 25
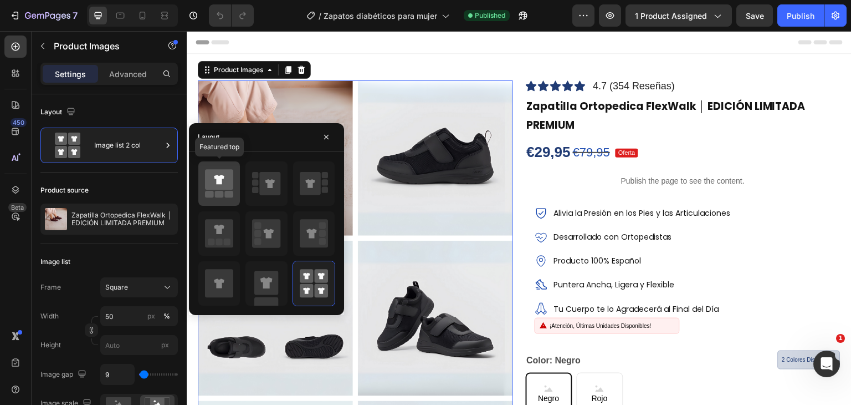
click at [226, 187] on icon at bounding box center [219, 179] width 28 height 21
type input "100"
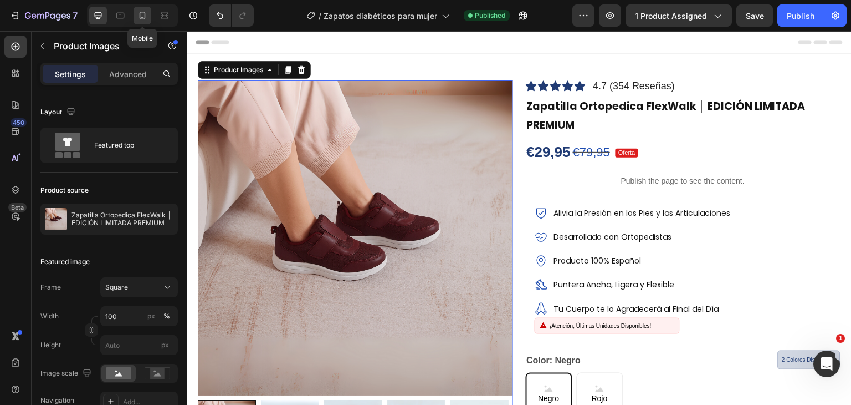
click at [144, 16] on icon at bounding box center [142, 15] width 11 height 11
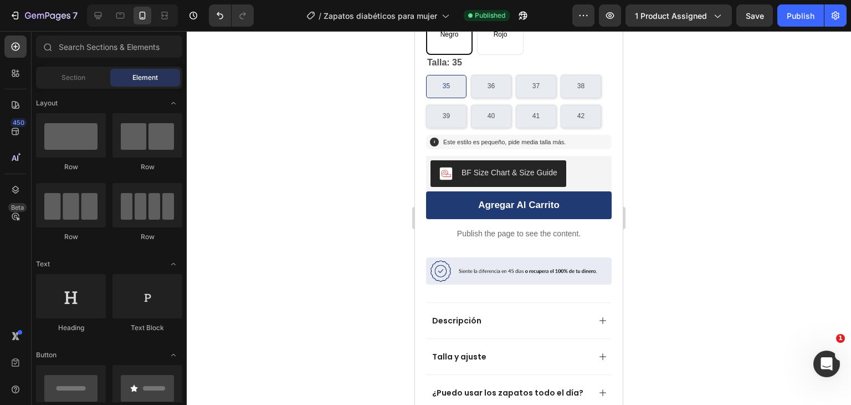
drag, startPoint x: 619, startPoint y: 57, endPoint x: 1046, endPoint y: 125, distance: 432.8
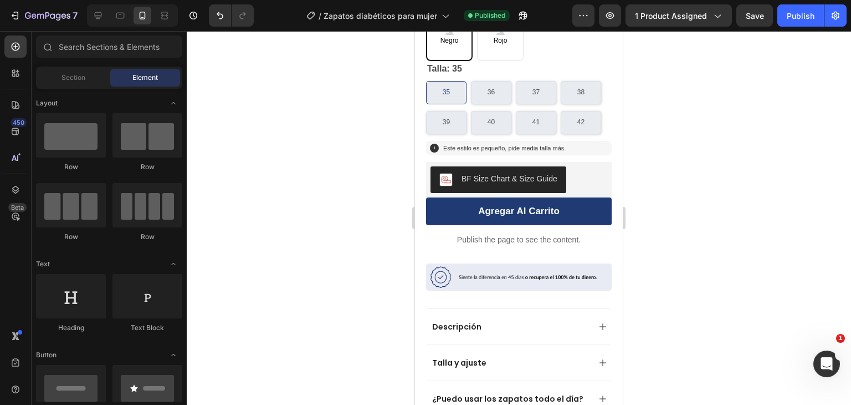
click at [631, 94] on div at bounding box center [519, 218] width 665 height 374
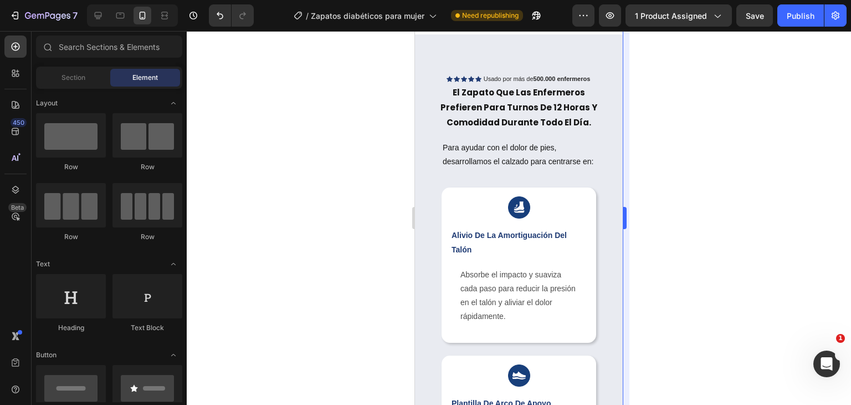
scroll to position [1014, 0]
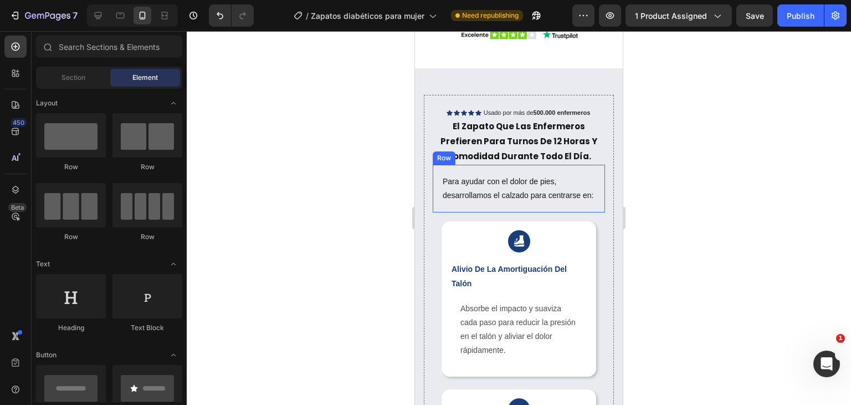
click at [562, 165] on div "Para ayudar con el dolor de pies, desarrollamos el calzado para centrarse en: T…" at bounding box center [519, 189] width 172 height 48
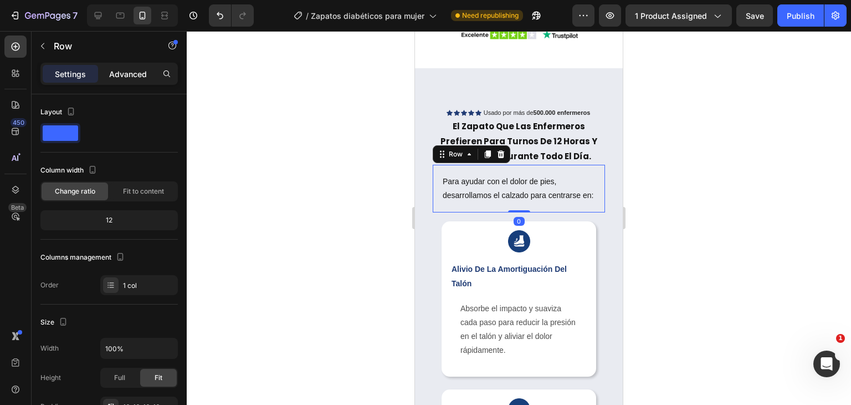
click at [135, 76] on p "Advanced" at bounding box center [128, 74] width 38 height 12
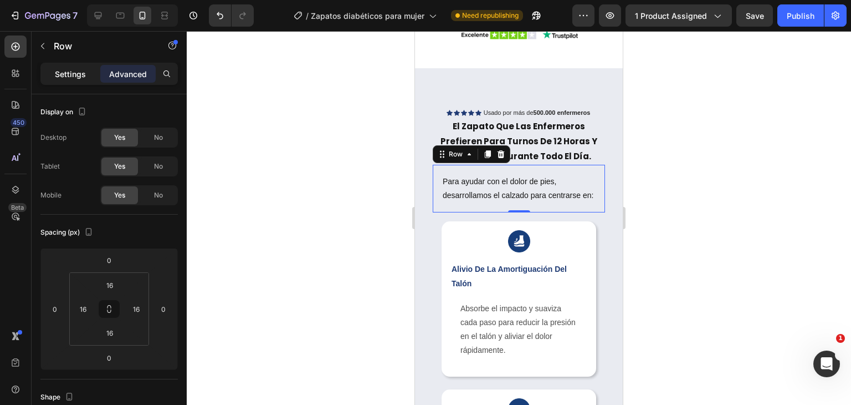
click at [88, 79] on div "Settings" at bounding box center [70, 74] width 55 height 18
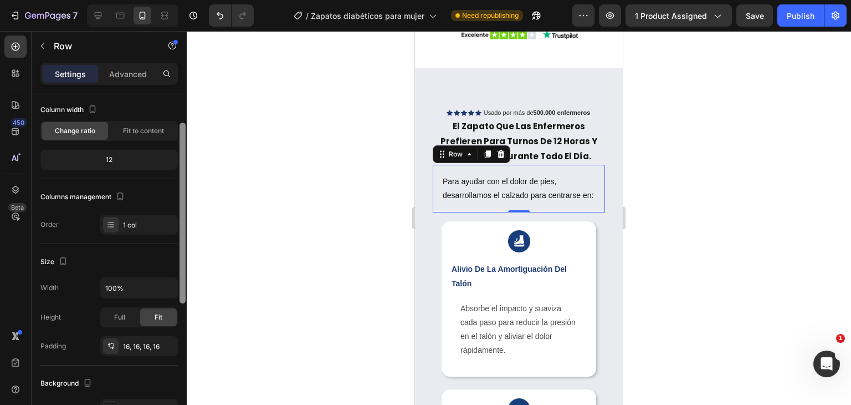
scroll to position [58, 0]
drag, startPoint x: 182, startPoint y: 140, endPoint x: 195, endPoint y: 171, distance: 33.8
click at [195, 0] on div "7 Version history / Zapatos diabéticos para mujer Need republishing Preview 1 p…" at bounding box center [425, 0] width 851 height 0
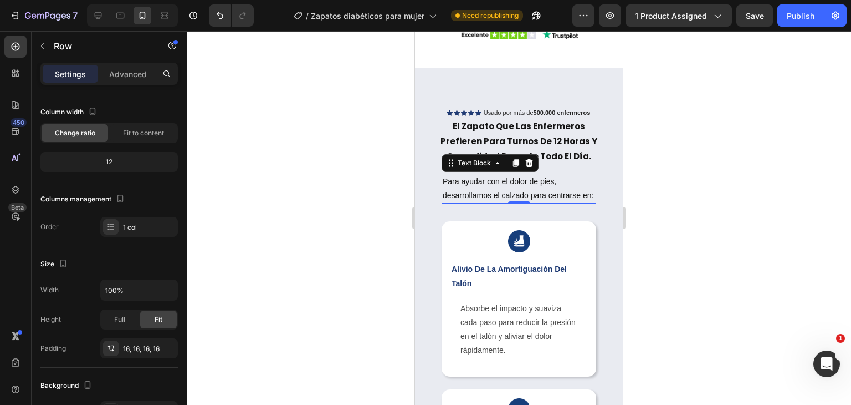
click at [510, 187] on p "Para ayudar con el dolor de pies, desarrollamos el calzado para centrarse en:" at bounding box center [519, 189] width 152 height 28
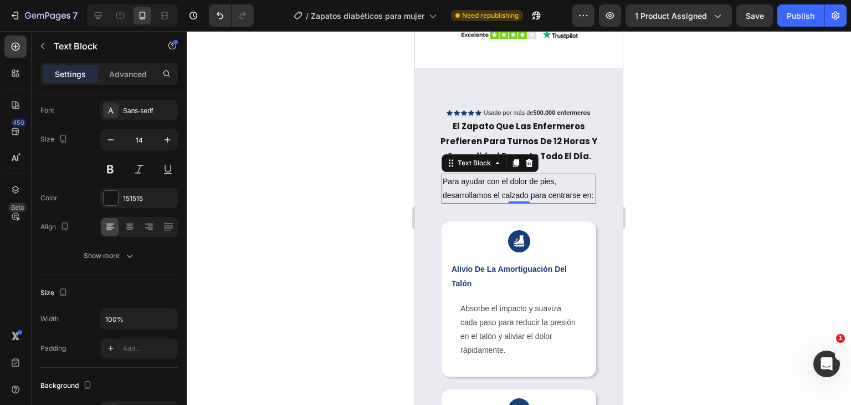
scroll to position [0, 0]
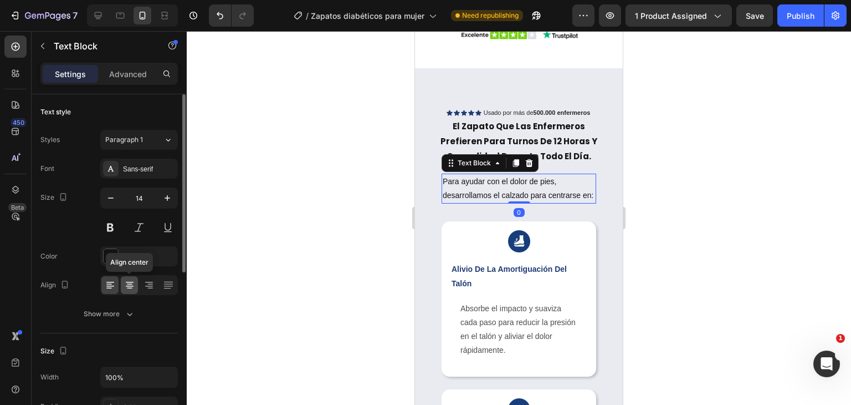
click at [124, 285] on icon at bounding box center [129, 284] width 11 height 11
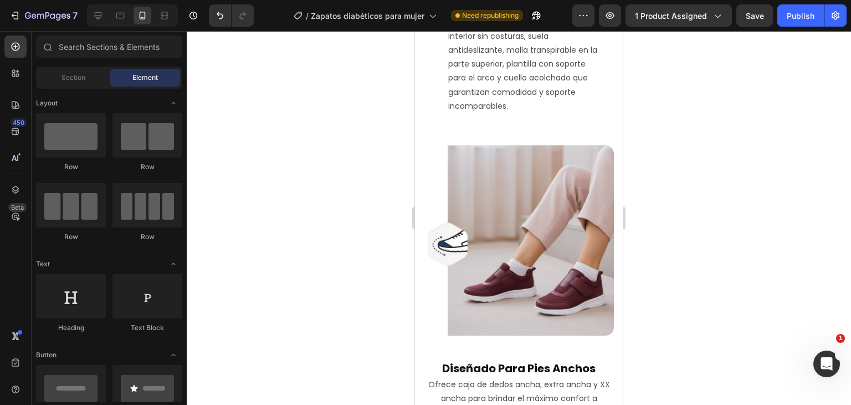
scroll to position [2160, 0]
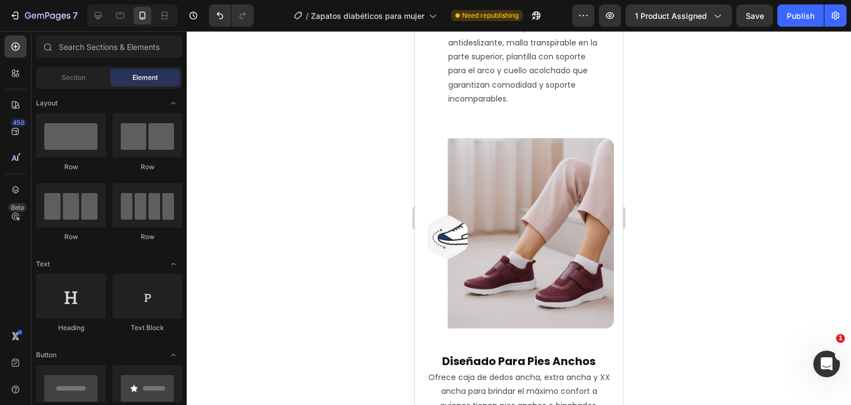
drag, startPoint x: 622, startPoint y: 120, endPoint x: 1063, endPoint y: 226, distance: 453.2
click at [589, 106] on p "Explora la colección de Zapatillsa Ortopedicas®: caja de dedos ancha, velcro aj…" at bounding box center [525, 43] width 155 height 126
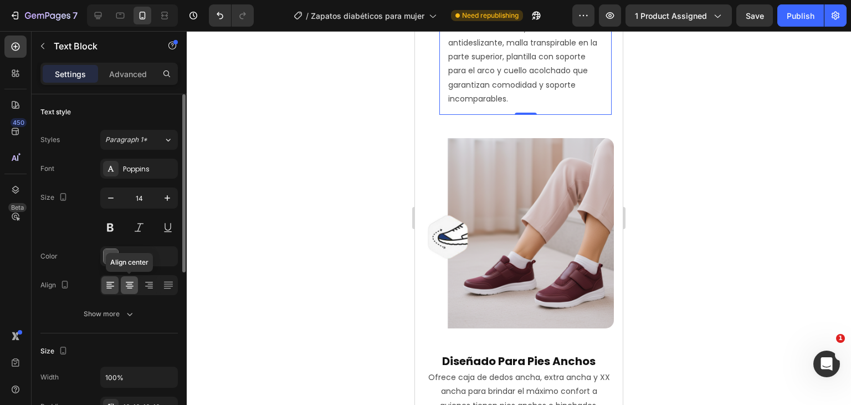
click at [128, 283] on icon at bounding box center [129, 284] width 11 height 11
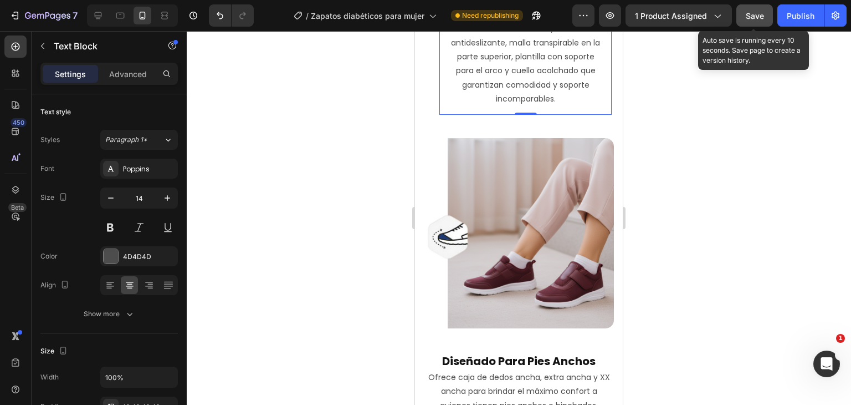
click at [766, 18] on button "Save" at bounding box center [755, 15] width 37 height 22
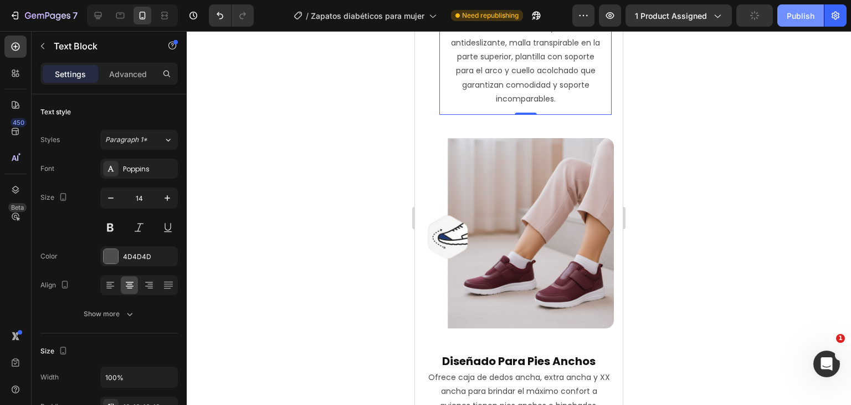
click at [800, 19] on div "Publish" at bounding box center [801, 16] width 28 height 12
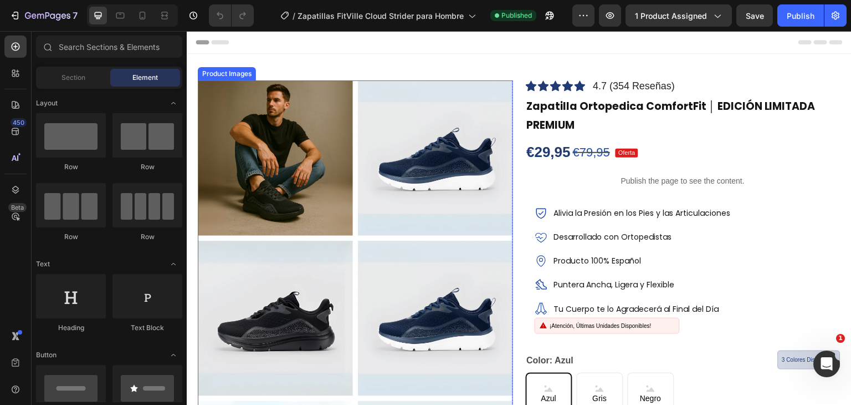
click at [422, 131] on img at bounding box center [435, 157] width 155 height 155
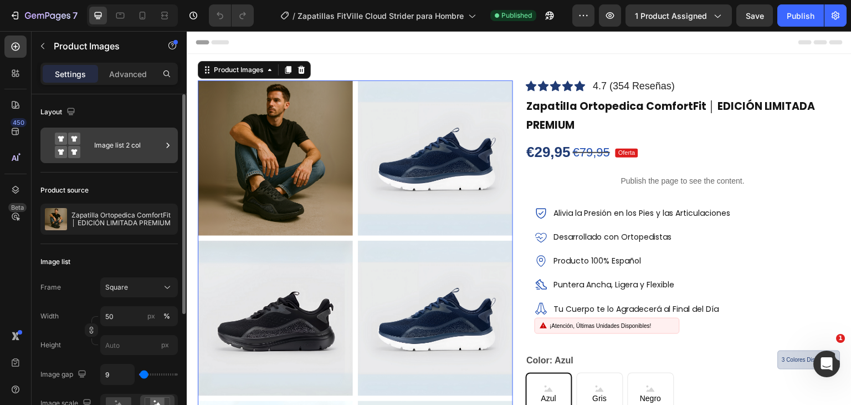
click at [129, 141] on div "Image list 2 col" at bounding box center [128, 144] width 68 height 25
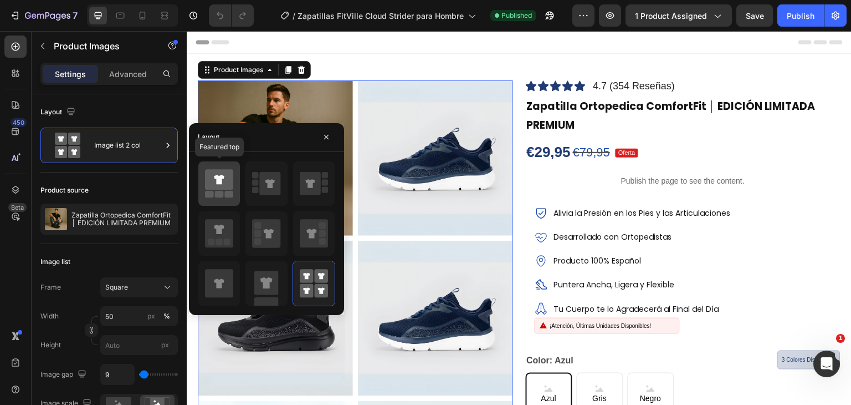
click at [215, 178] on icon at bounding box center [219, 179] width 10 height 9
type input "100"
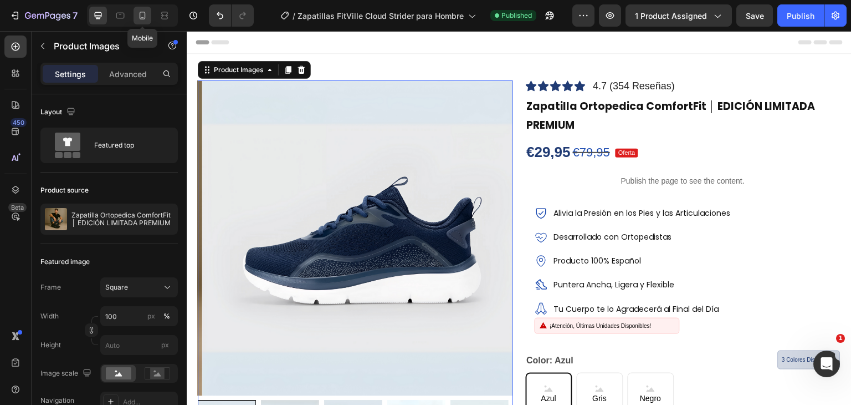
click at [147, 14] on icon at bounding box center [142, 15] width 11 height 11
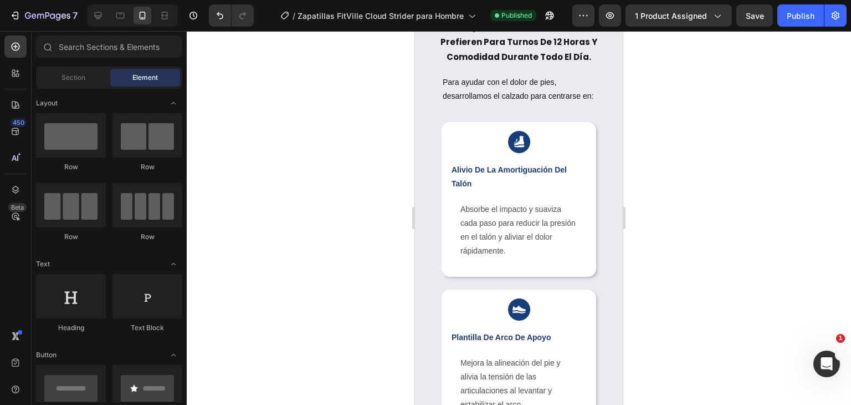
scroll to position [1104, 0]
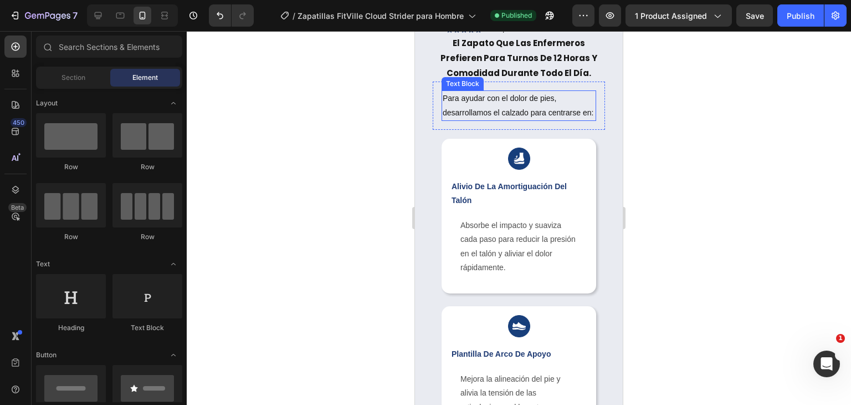
click at [572, 119] on p "Para ayudar con el dolor de pies, desarrollamos el calzado para centrarse en:" at bounding box center [519, 105] width 152 height 28
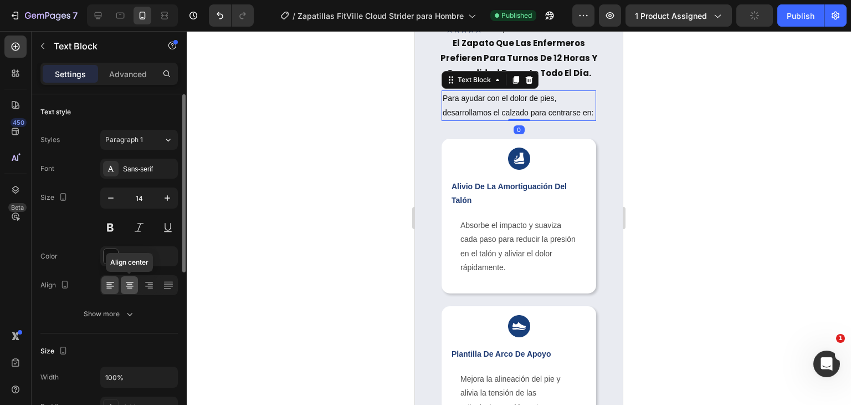
click at [128, 278] on div at bounding box center [129, 285] width 17 height 18
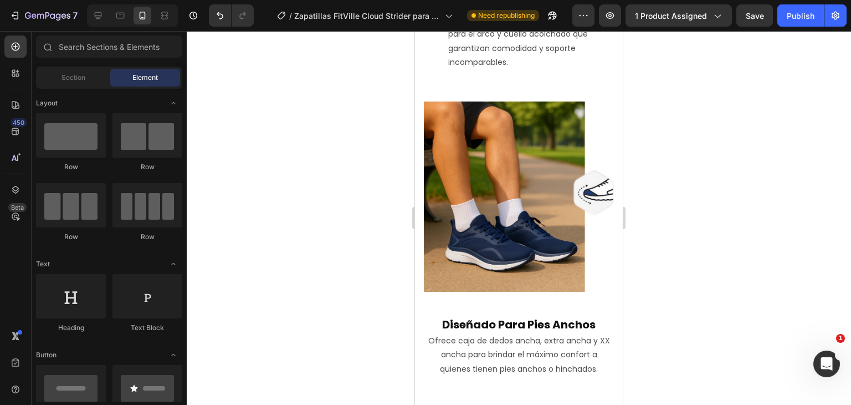
scroll to position [2237, 0]
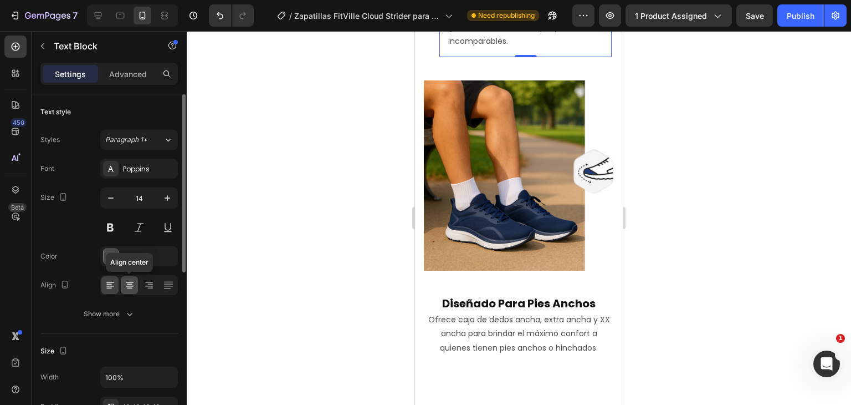
click at [134, 283] on icon at bounding box center [129, 284] width 11 height 11
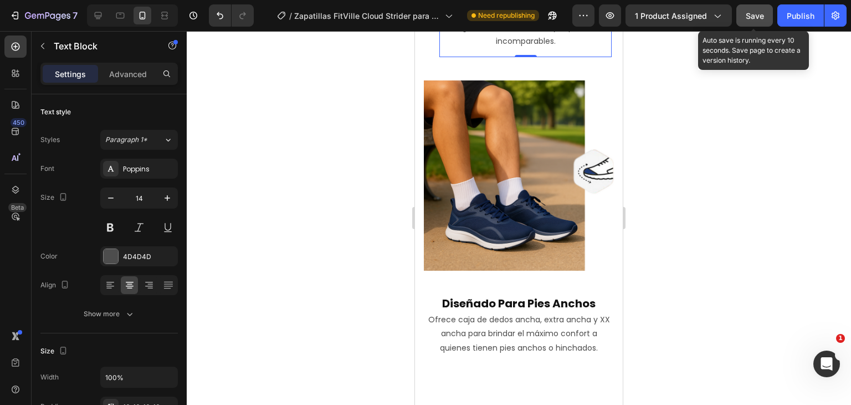
click at [754, 19] on span "Save" at bounding box center [755, 15] width 18 height 9
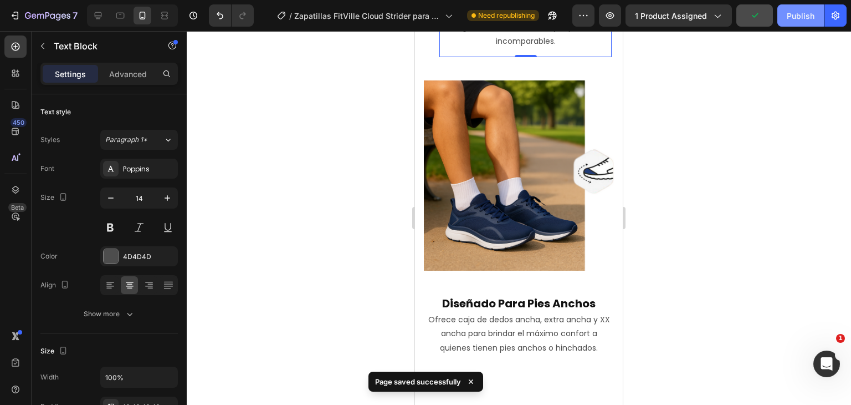
click at [807, 22] on button "Publish" at bounding box center [801, 15] width 47 height 22
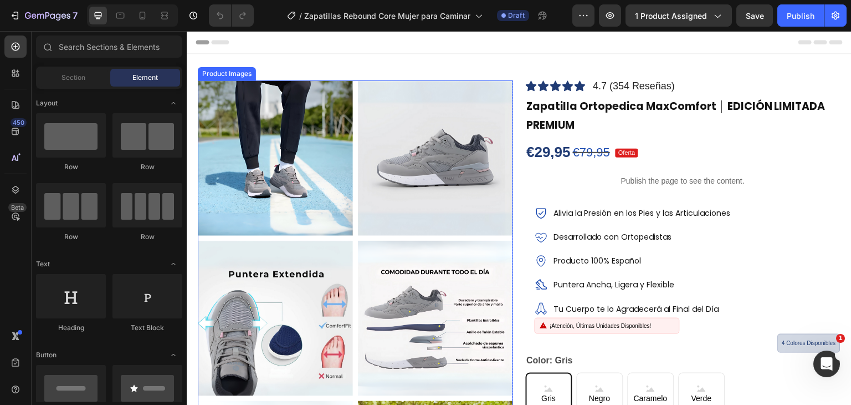
click at [363, 101] on img at bounding box center [435, 157] width 155 height 155
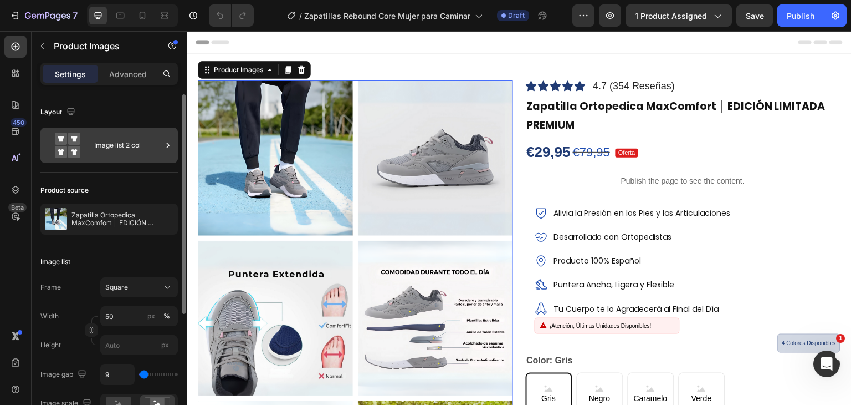
click at [130, 151] on div "Image list 2 col" at bounding box center [128, 144] width 68 height 25
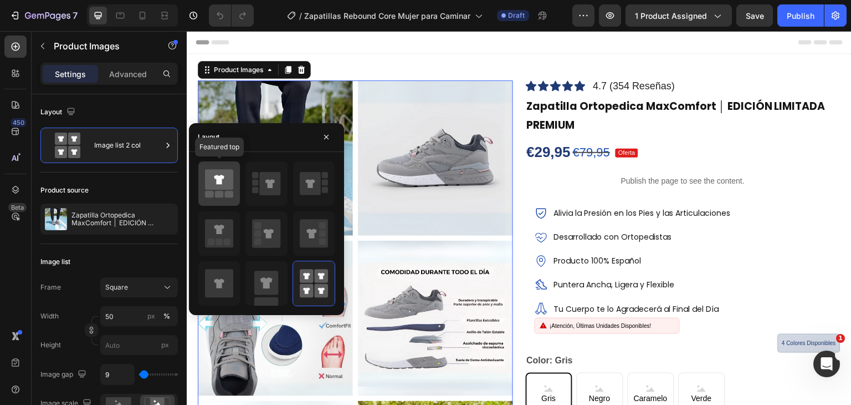
click at [227, 186] on icon at bounding box center [219, 179] width 28 height 21
type input "100"
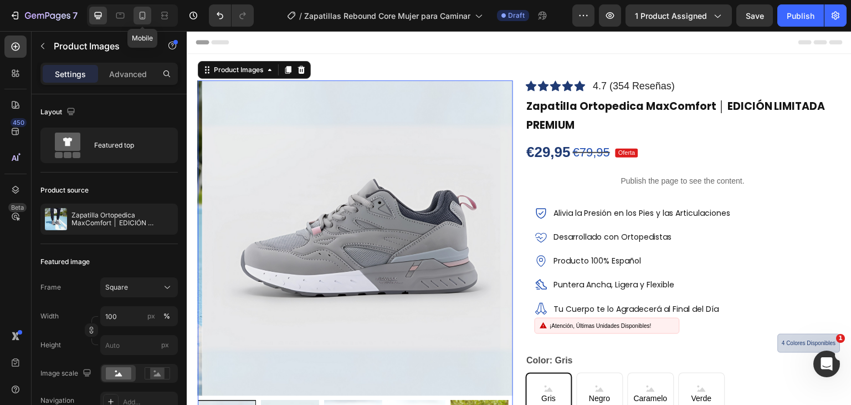
click at [145, 16] on icon at bounding box center [143, 16] width 6 height 8
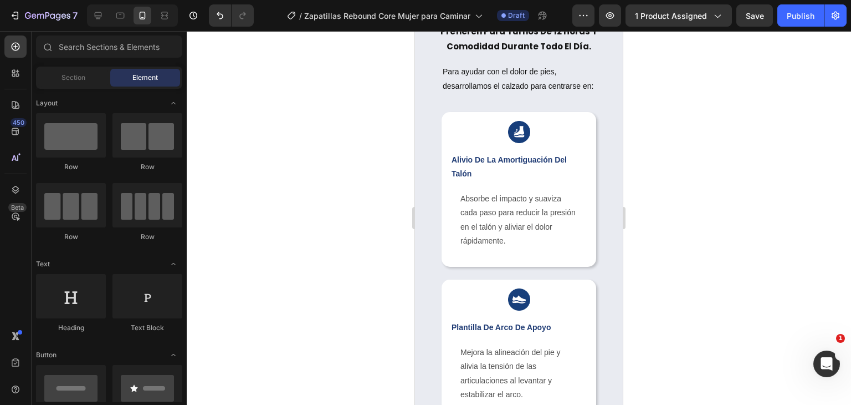
scroll to position [1190, 0]
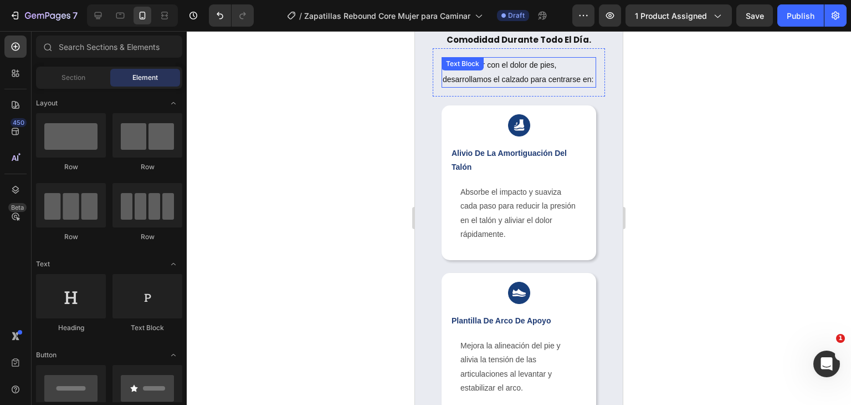
click at [557, 86] on p "Para ayudar con el dolor de pies, desarrollamos el calzado para centrarse en:" at bounding box center [519, 72] width 152 height 28
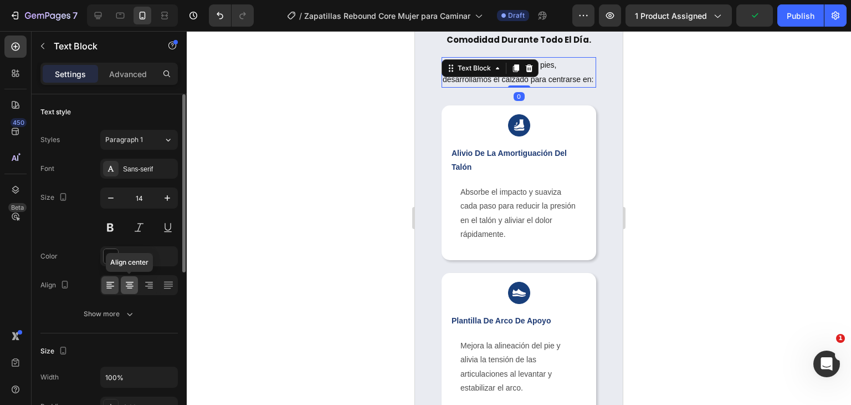
click at [125, 286] on icon at bounding box center [129, 284] width 11 height 11
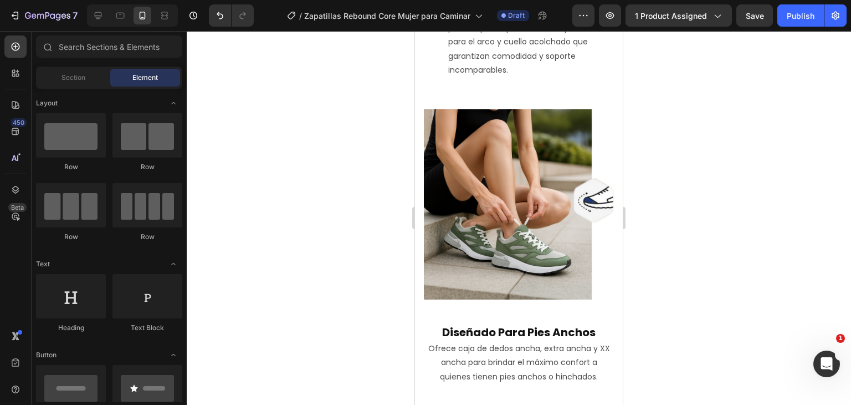
scroll to position [2269, 0]
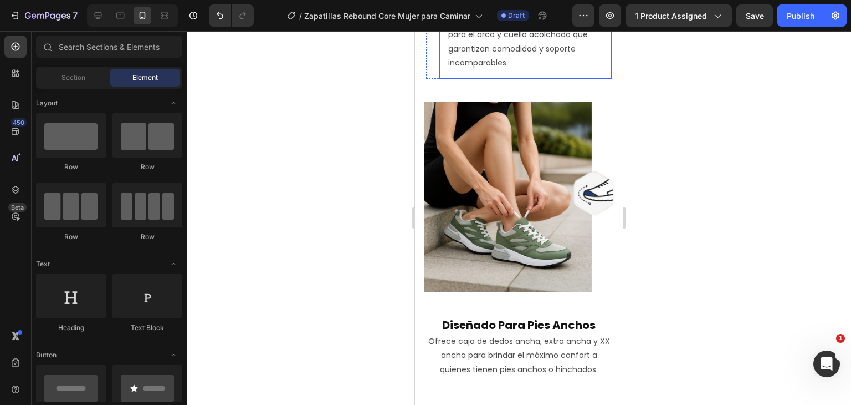
click at [558, 70] on p "Explora la colección de Zapatillsa Ortopedicas®: caja de dedos ancha, velcro aj…" at bounding box center [525, 7] width 155 height 126
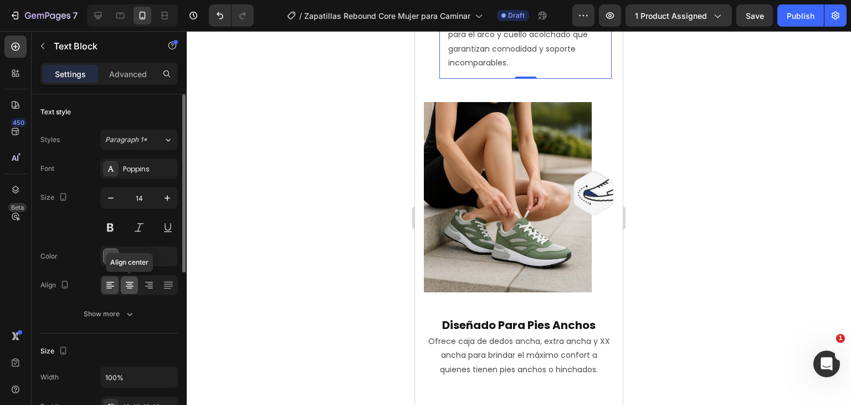
click at [129, 284] on icon at bounding box center [130, 284] width 6 height 1
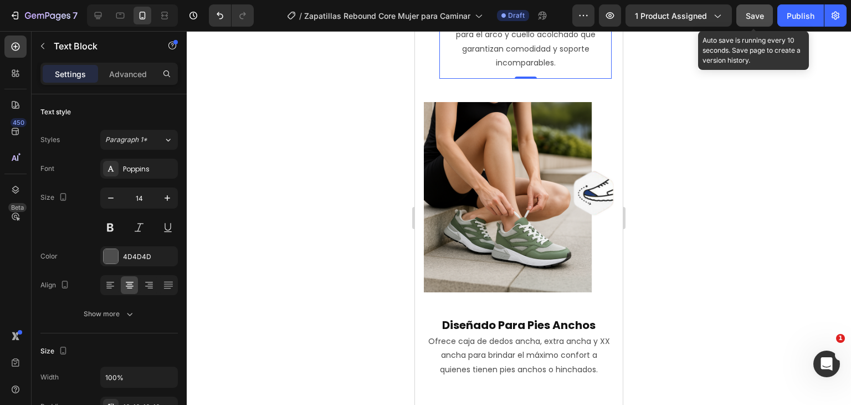
click at [756, 8] on button "Save" at bounding box center [755, 15] width 37 height 22
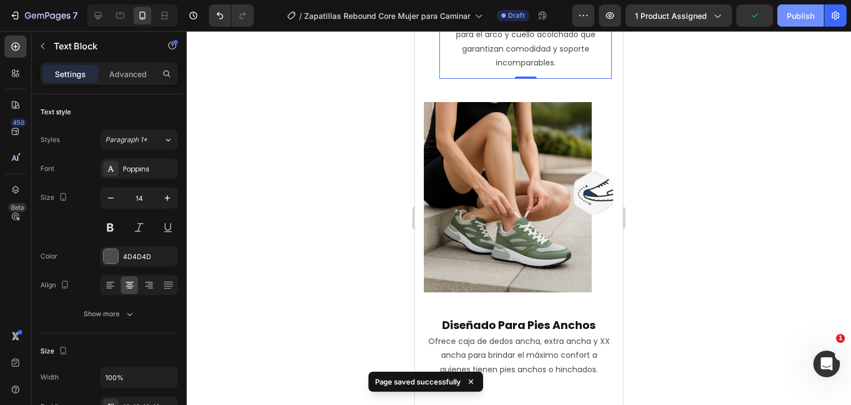
click at [794, 18] on div "Publish" at bounding box center [801, 16] width 28 height 12
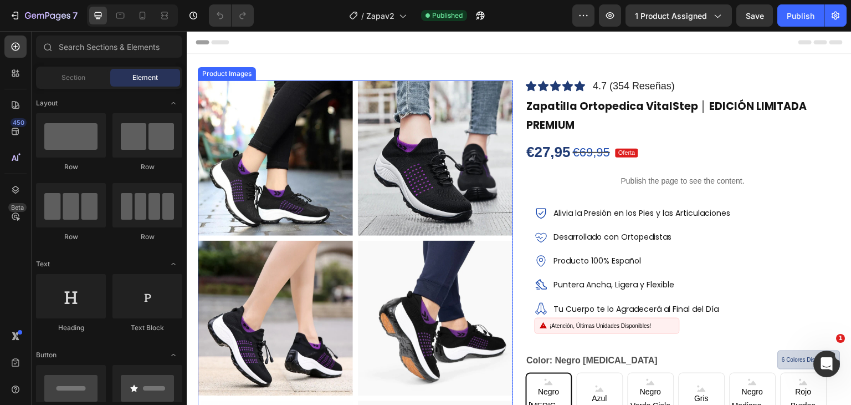
click at [500, 111] on img at bounding box center [435, 157] width 155 height 155
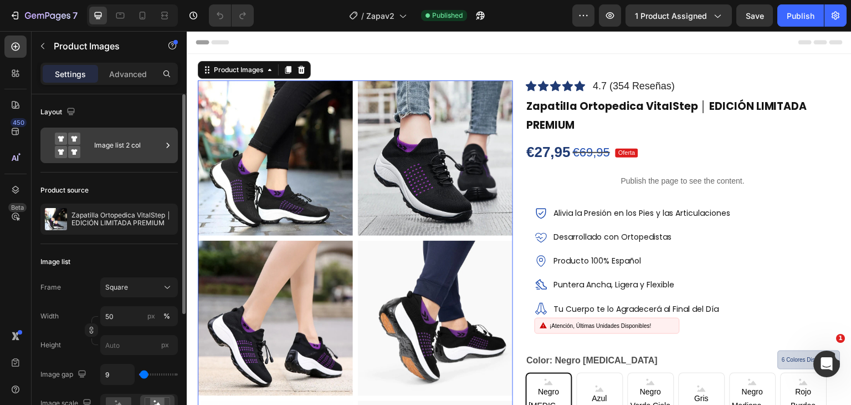
click at [140, 148] on div "Image list 2 col" at bounding box center [128, 144] width 68 height 25
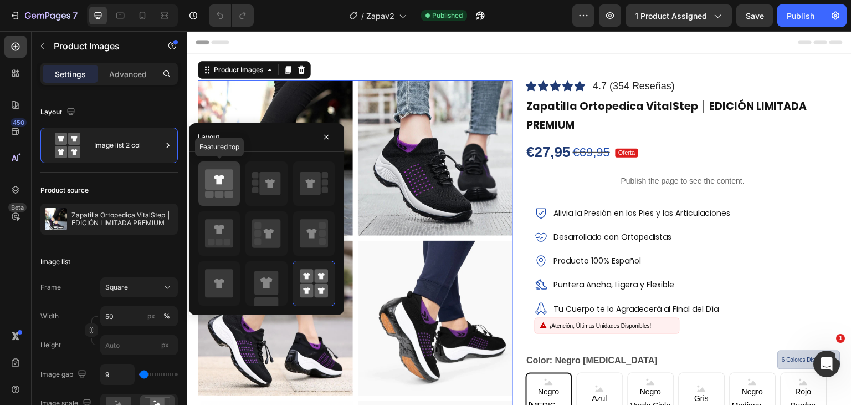
click at [231, 189] on icon at bounding box center [219, 179] width 28 height 21
type input "100"
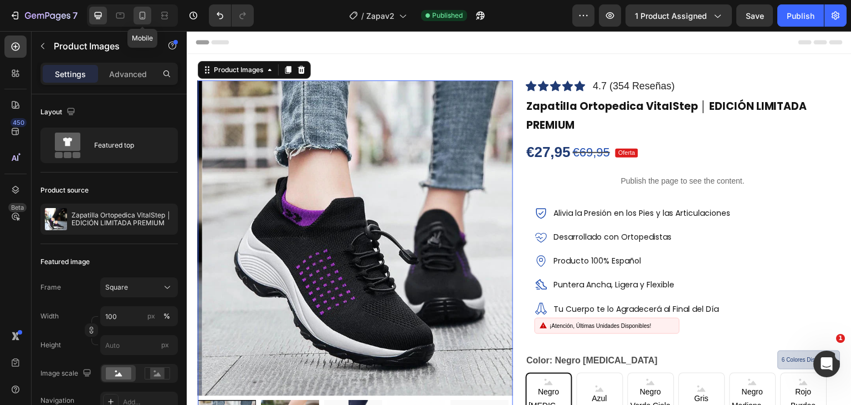
click at [147, 12] on icon at bounding box center [142, 15] width 11 height 11
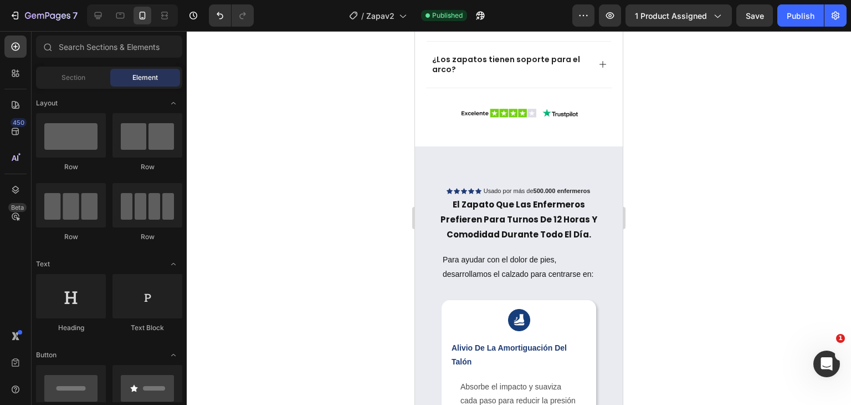
scroll to position [994, 0]
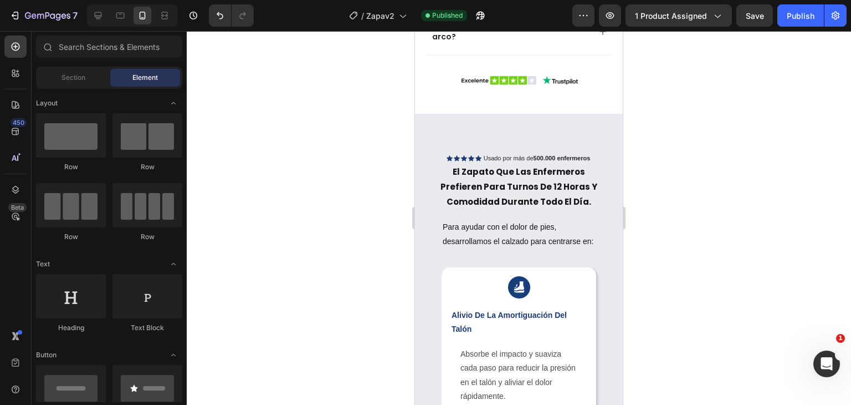
drag, startPoint x: 618, startPoint y: 53, endPoint x: 1056, endPoint y: 157, distance: 450.7
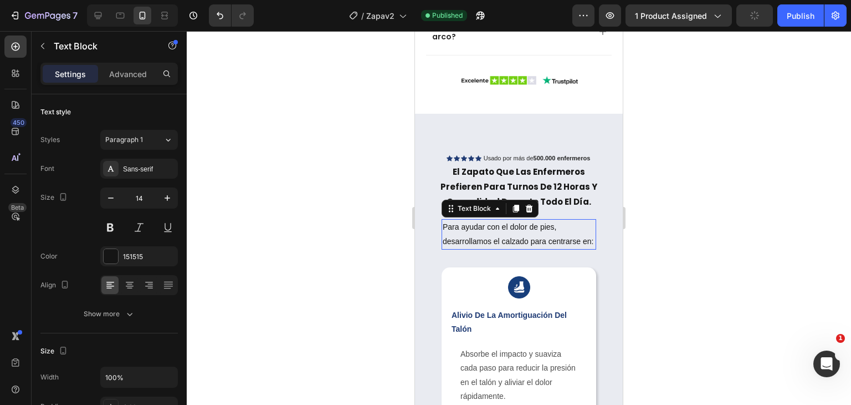
click at [554, 248] on p "Para ayudar con el dolor de pies, desarrollamos el calzado para centrarse en:" at bounding box center [519, 234] width 152 height 28
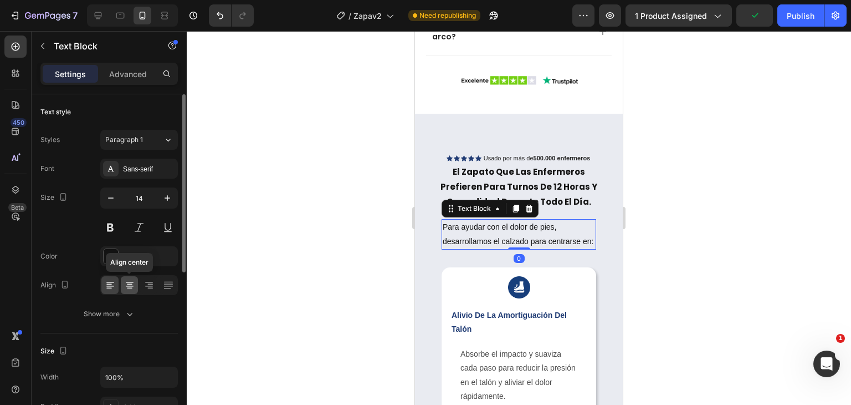
click at [129, 288] on icon at bounding box center [129, 284] width 11 height 11
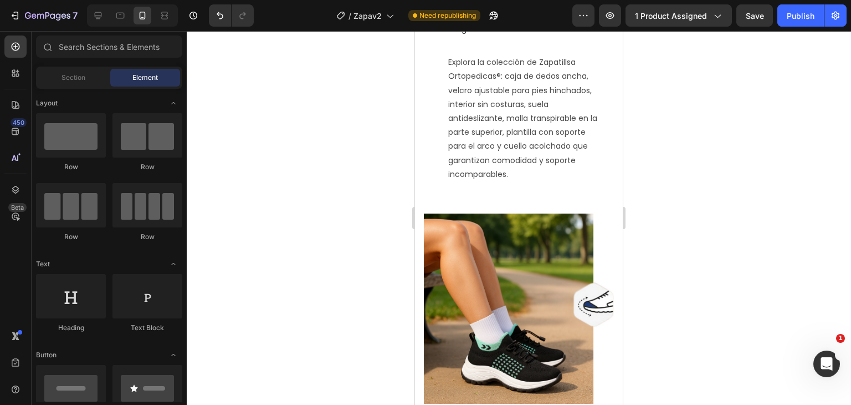
scroll to position [2198, 0]
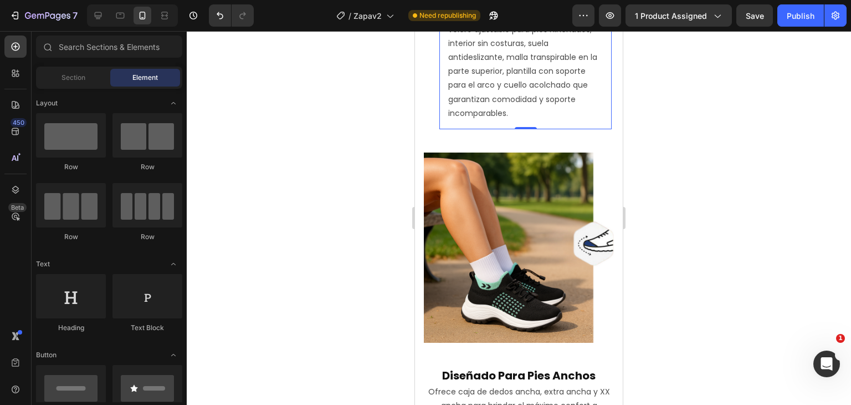
click at [550, 120] on p "Explora la colección de Zapatillsa Ortopedicas®: caja de dedos ancha, velcro aj…" at bounding box center [525, 57] width 155 height 126
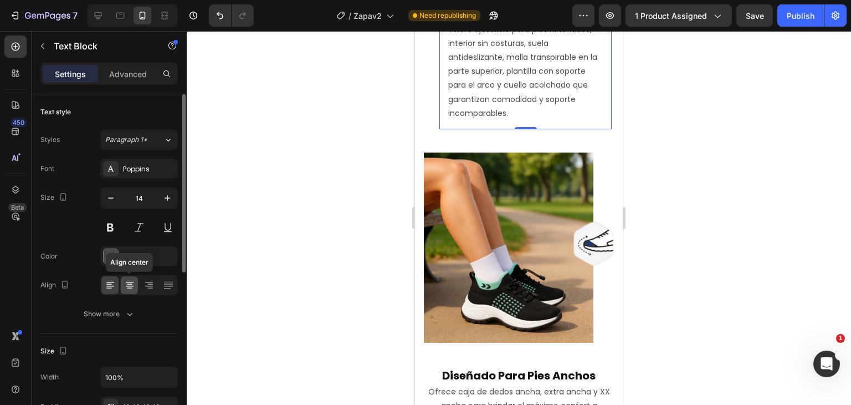
click at [129, 285] on icon at bounding box center [130, 285] width 8 height 1
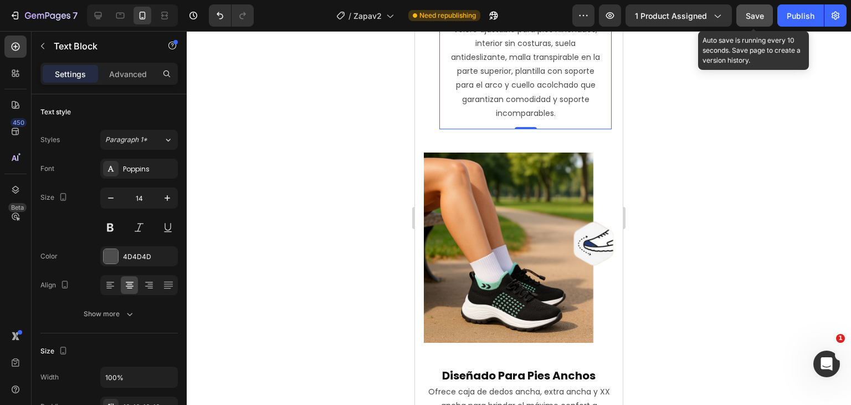
click at [763, 11] on span "Save" at bounding box center [755, 15] width 18 height 9
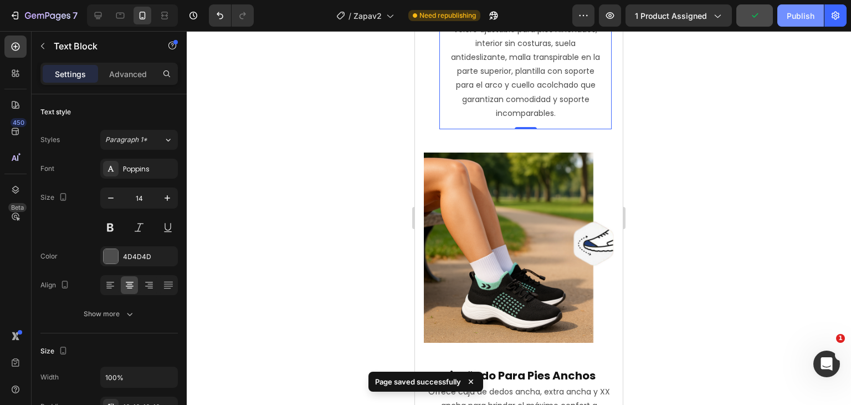
click at [800, 22] on button "Publish" at bounding box center [801, 15] width 47 height 22
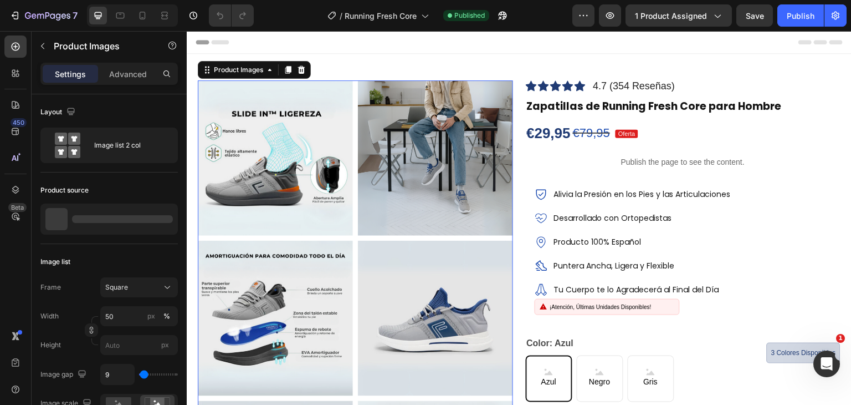
click at [411, 161] on img at bounding box center [435, 157] width 155 height 155
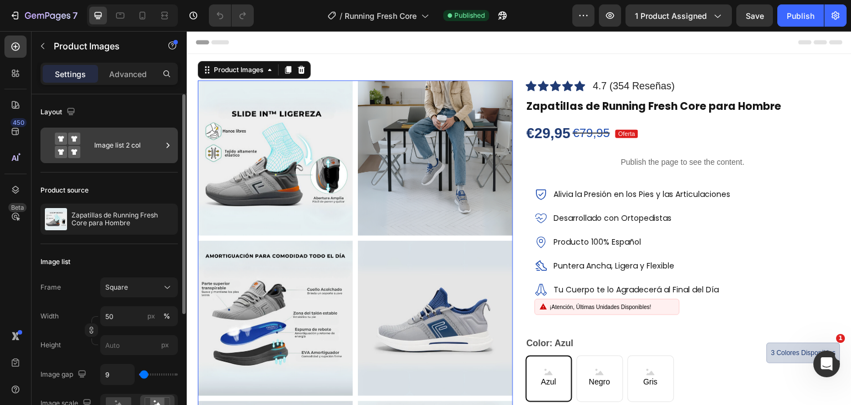
click at [147, 142] on div "Image list 2 col" at bounding box center [128, 144] width 68 height 25
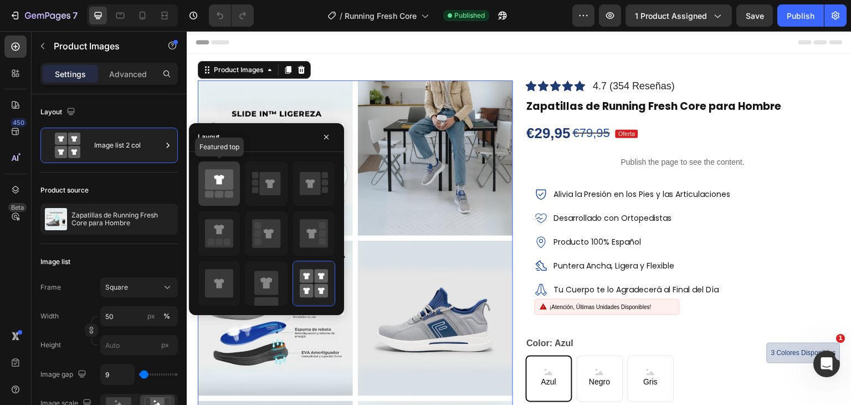
click at [210, 177] on icon at bounding box center [219, 179] width 28 height 21
type input "100"
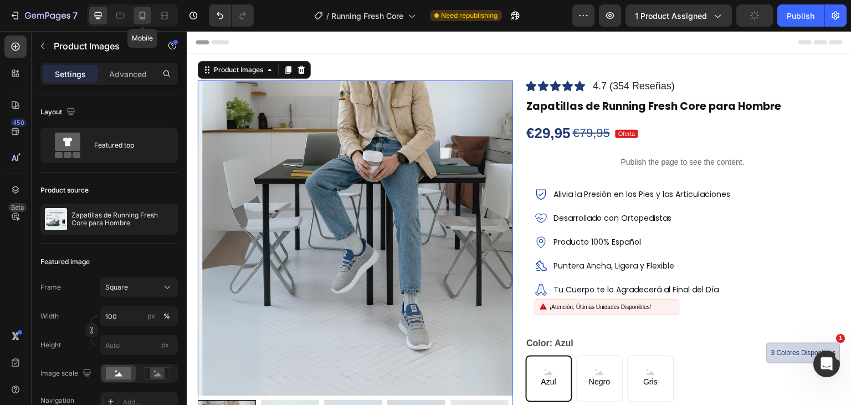
click at [141, 16] on icon at bounding box center [142, 15] width 11 height 11
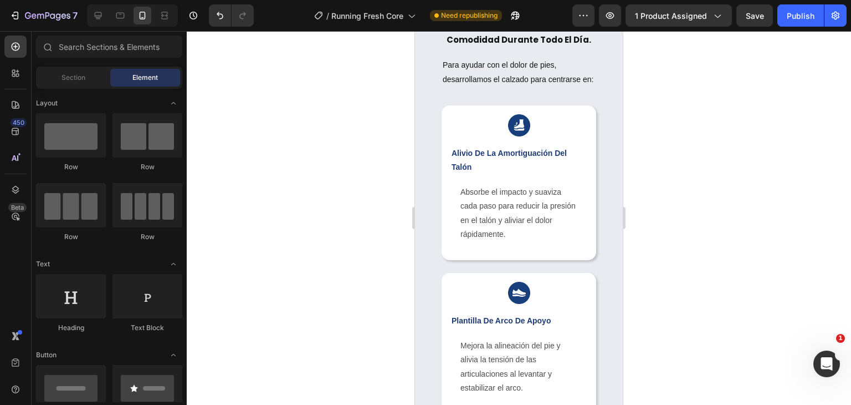
scroll to position [1100, 0]
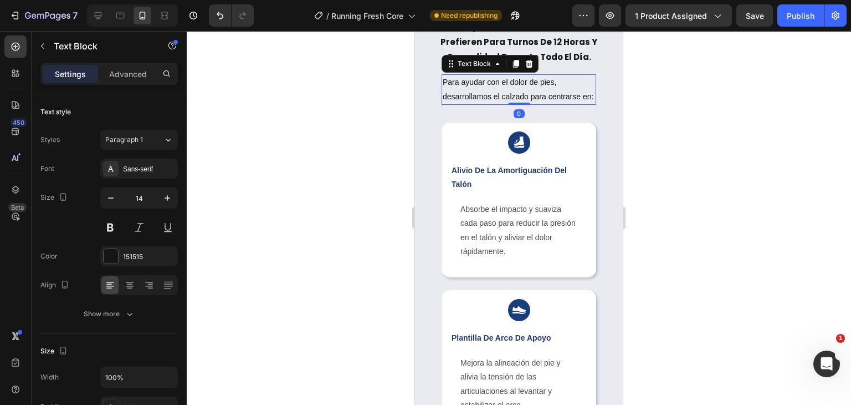
click at [538, 98] on p "Para ayudar con el dolor de pies, desarrollamos el calzado para centrarse en:" at bounding box center [519, 89] width 152 height 28
click at [129, 292] on div at bounding box center [129, 285] width 17 height 18
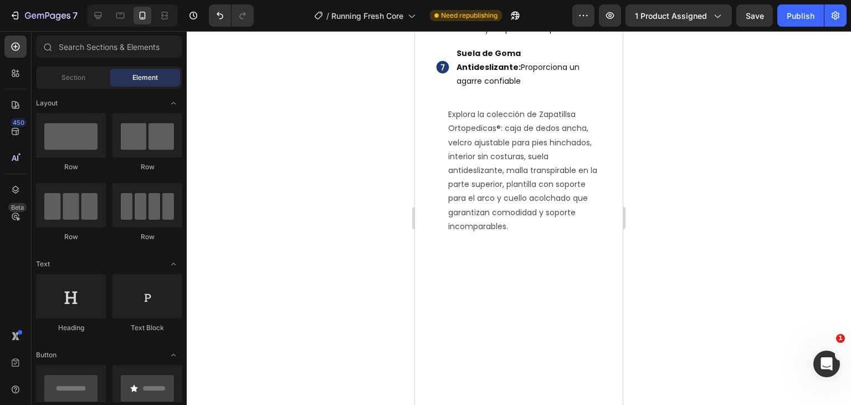
scroll to position [2062, 0]
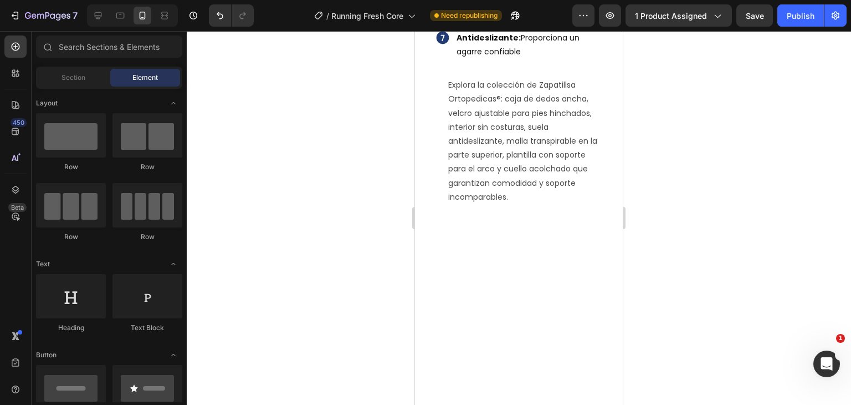
drag, startPoint x: 621, startPoint y: 145, endPoint x: 1040, endPoint y: 252, distance: 433.0
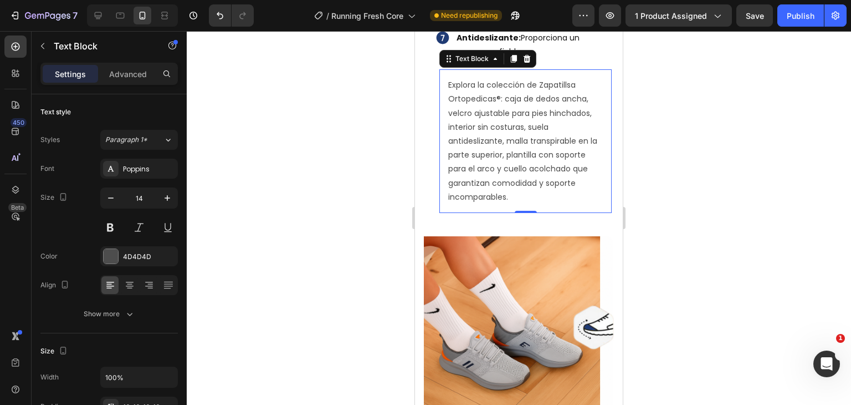
click at [537, 204] on p "Explora la colección de Zapatillsa Ortopedicas®: caja de dedos ancha, velcro aj…" at bounding box center [525, 141] width 155 height 126
click at [129, 280] on icon at bounding box center [129, 284] width 11 height 11
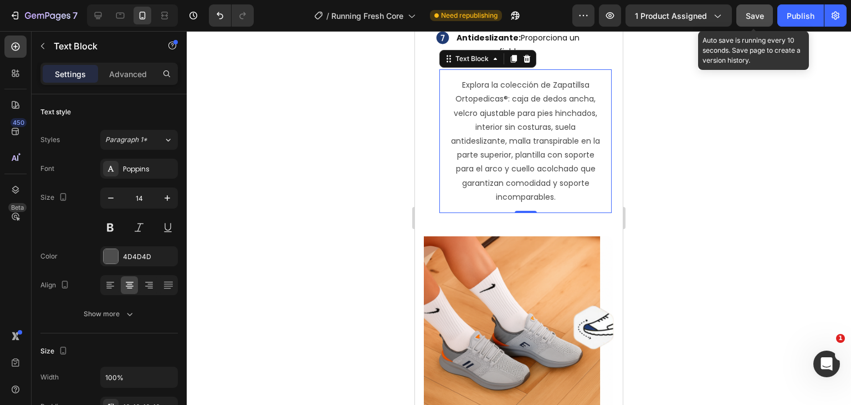
click at [760, 18] on span "Save" at bounding box center [755, 15] width 18 height 9
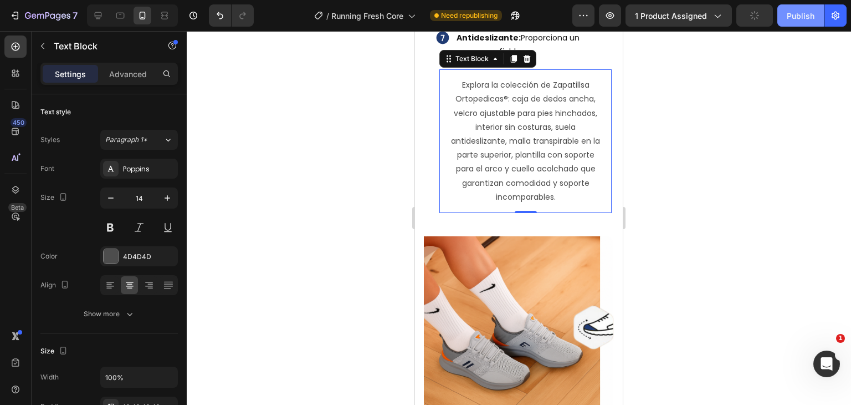
click at [790, 13] on div "Publish" at bounding box center [801, 16] width 28 height 12
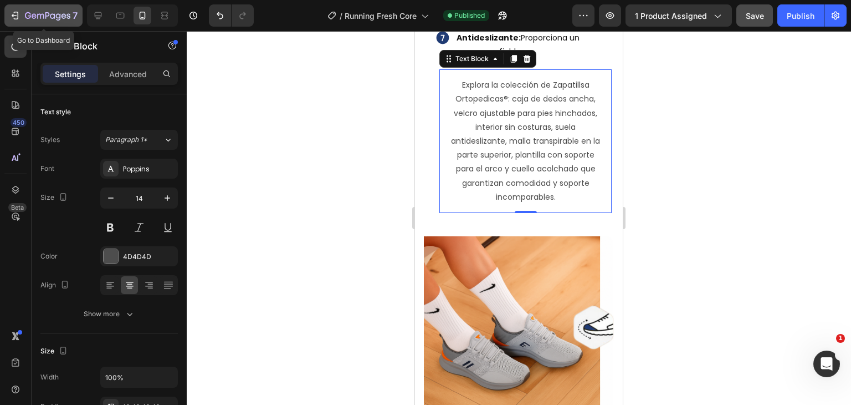
click at [58, 12] on icon "button" at bounding box center [47, 16] width 45 height 9
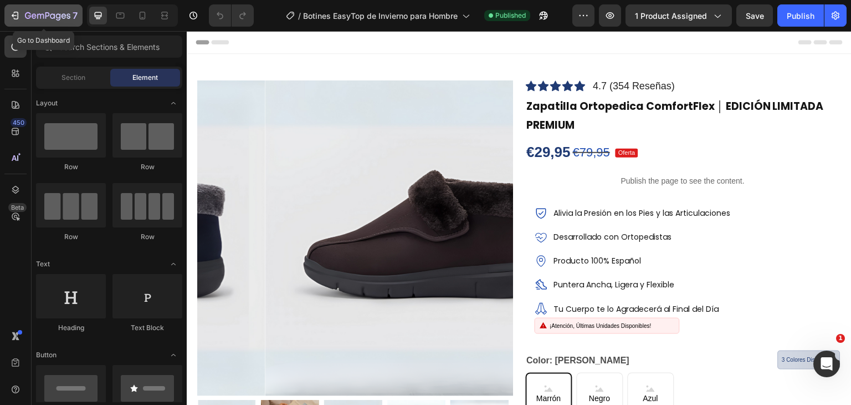
click at [23, 7] on button "7" at bounding box center [43, 15] width 78 height 22
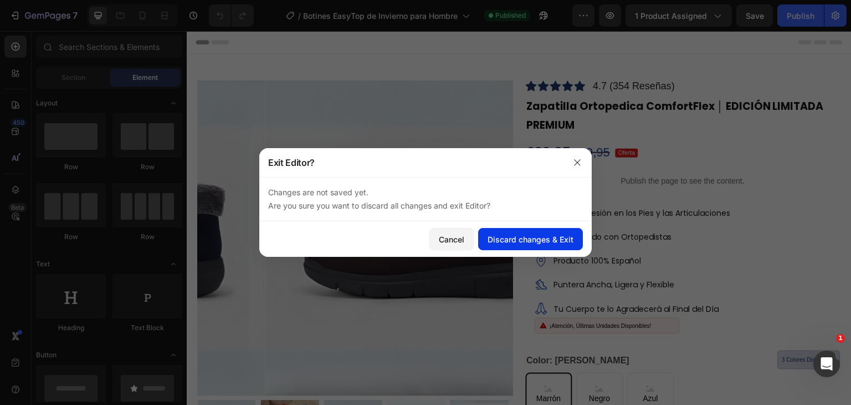
click at [521, 231] on button "Discard changes & Exit" at bounding box center [530, 239] width 105 height 22
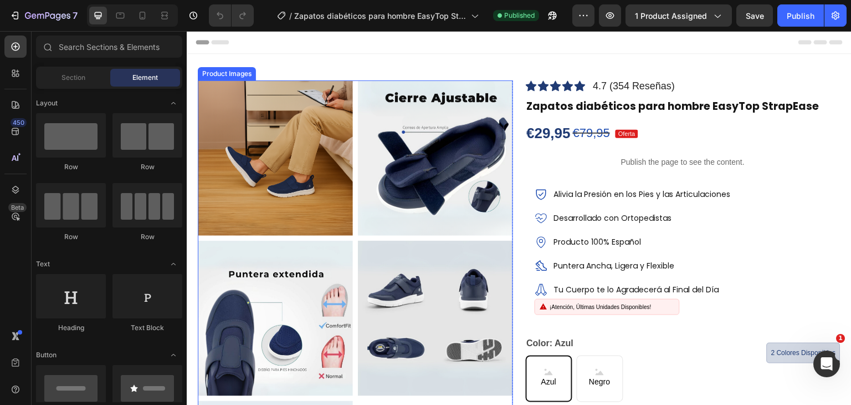
click at [458, 132] on img at bounding box center [435, 157] width 155 height 155
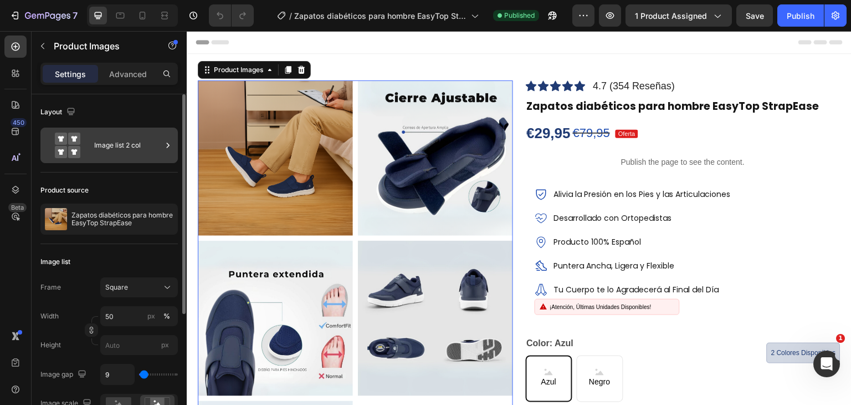
click at [146, 147] on div "Image list 2 col" at bounding box center [128, 144] width 68 height 25
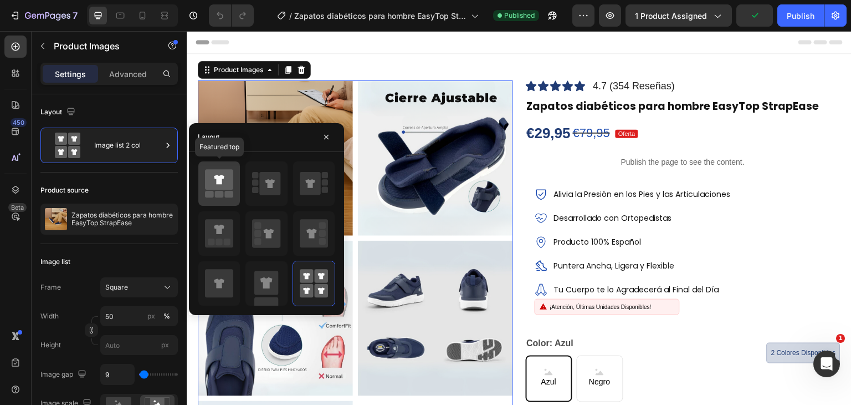
click at [222, 185] on icon at bounding box center [219, 179] width 28 height 21
type input "100"
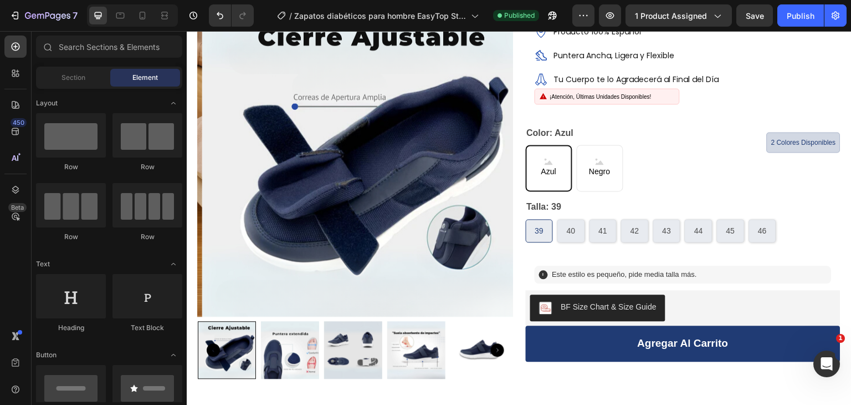
scroll to position [206, 0]
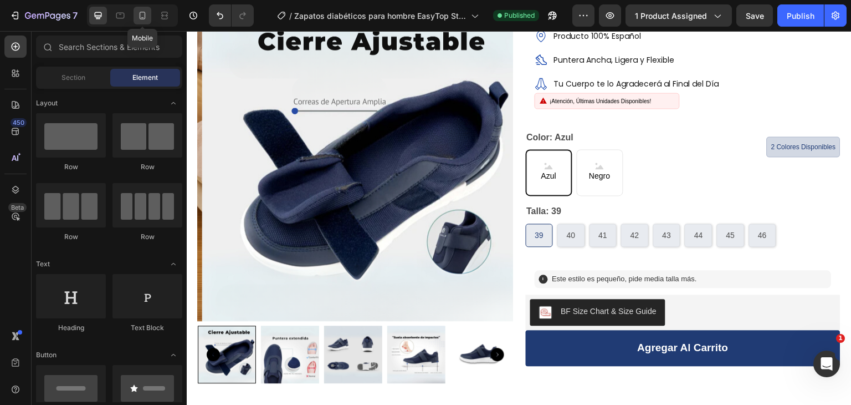
click at [137, 16] on icon at bounding box center [142, 15] width 11 height 11
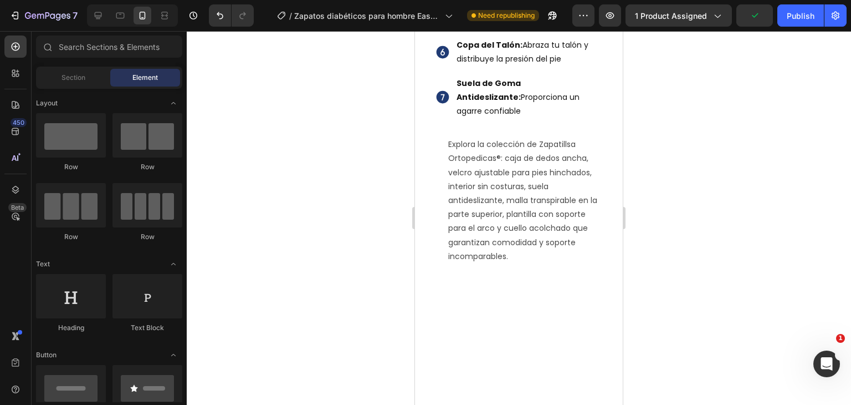
scroll to position [2032, 0]
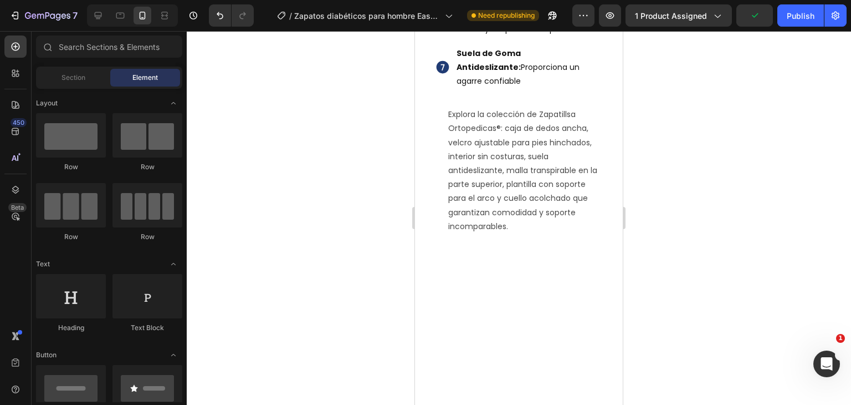
drag, startPoint x: 620, startPoint y: 74, endPoint x: 1038, endPoint y: 256, distance: 456.1
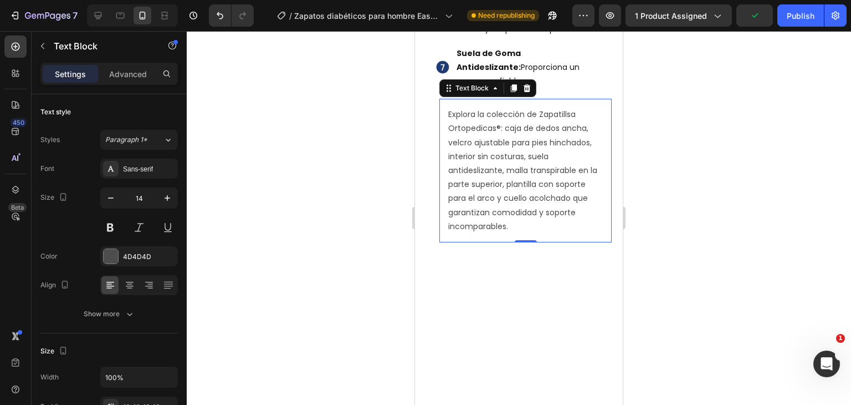
click at [533, 233] on p "Explora la colección de Zapatillsa Ortopedicas®: caja de dedos ancha, velcro aj…" at bounding box center [525, 171] width 155 height 126
click at [127, 288] on icon at bounding box center [130, 288] width 6 height 1
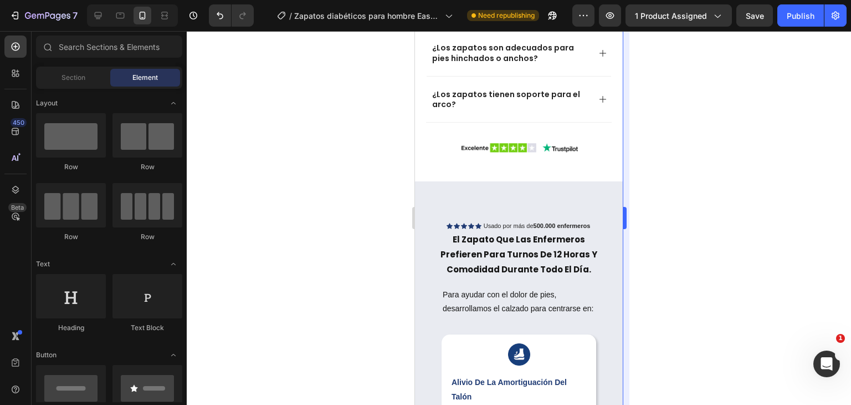
scroll to position [912, 0]
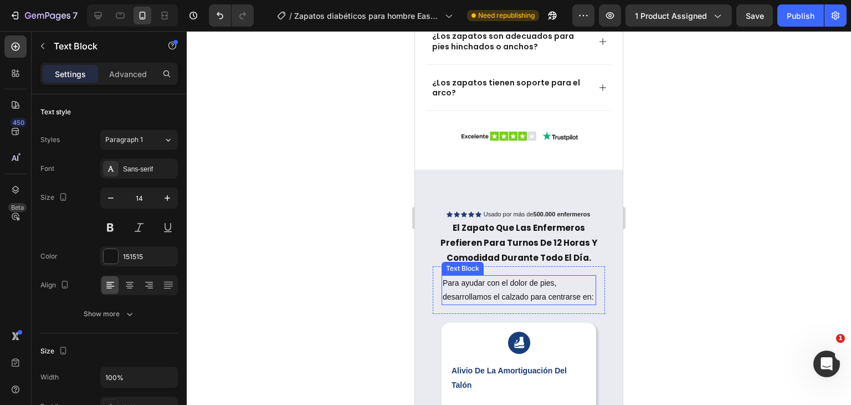
click at [501, 279] on p "Para ayudar con el dolor de pies, desarrollamos el calzado para centrarse en:" at bounding box center [519, 290] width 152 height 28
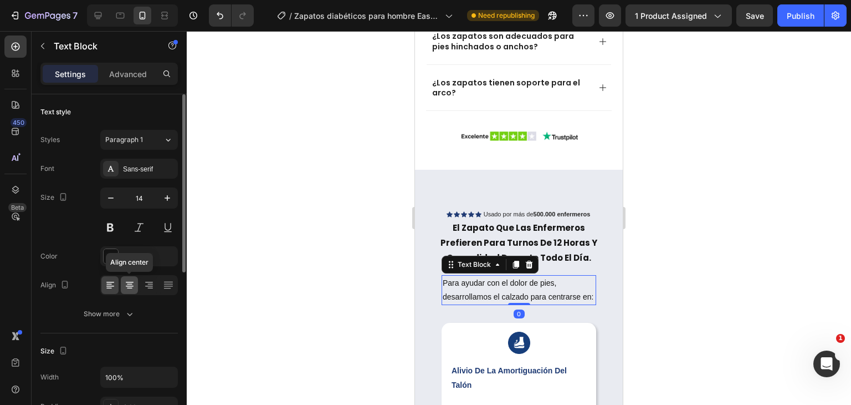
click at [133, 282] on icon at bounding box center [129, 284] width 11 height 11
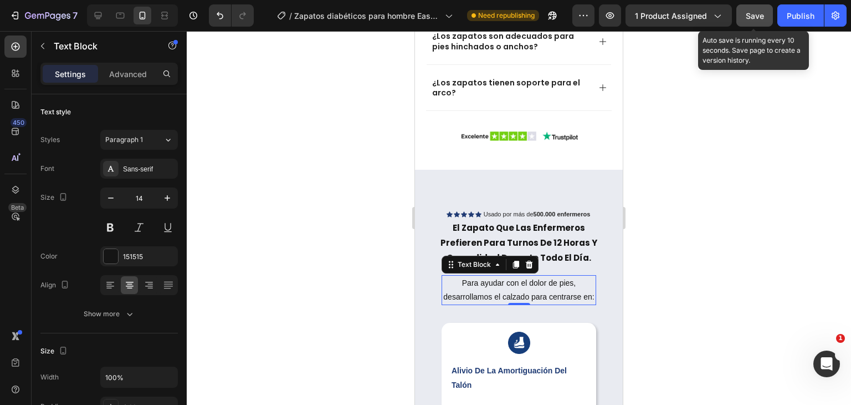
click at [759, 14] on span "Save" at bounding box center [755, 15] width 18 height 9
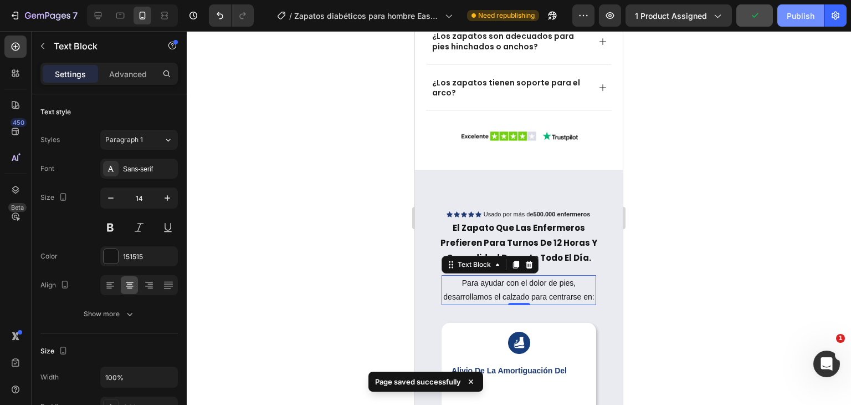
click at [802, 17] on div "Publish" at bounding box center [801, 16] width 28 height 12
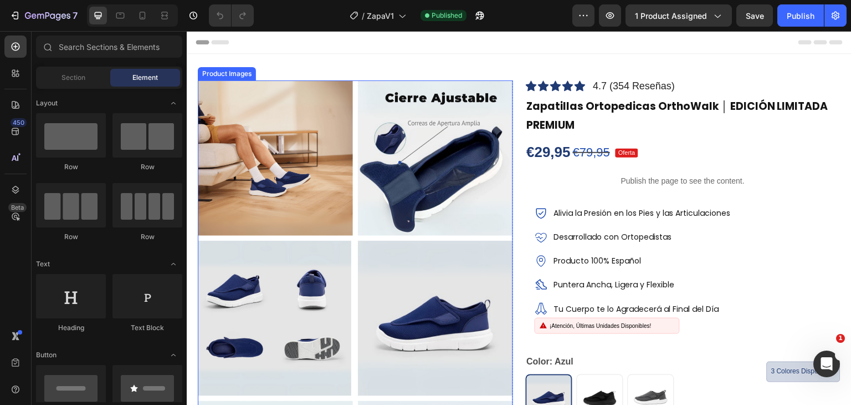
click at [447, 90] on img at bounding box center [435, 157] width 155 height 155
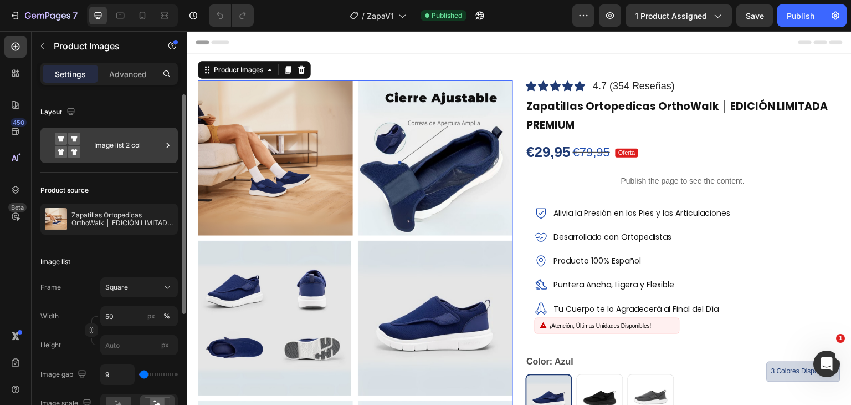
click at [166, 139] on div at bounding box center [167, 144] width 11 height 35
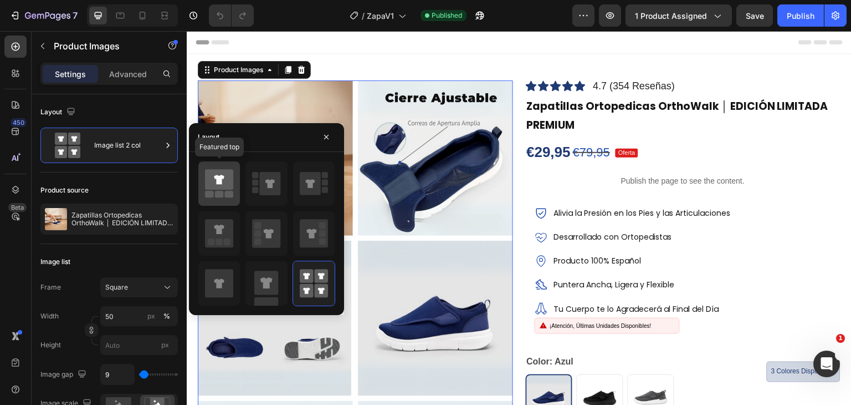
click at [228, 187] on icon at bounding box center [219, 179] width 28 height 21
type input "100"
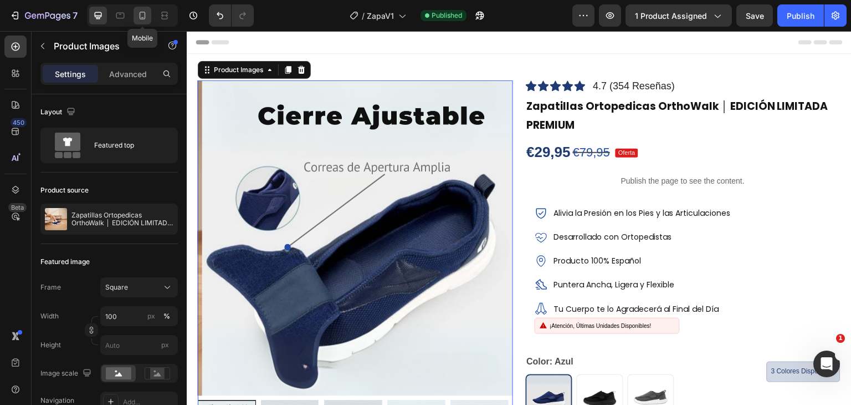
click at [138, 14] on icon at bounding box center [142, 15] width 11 height 11
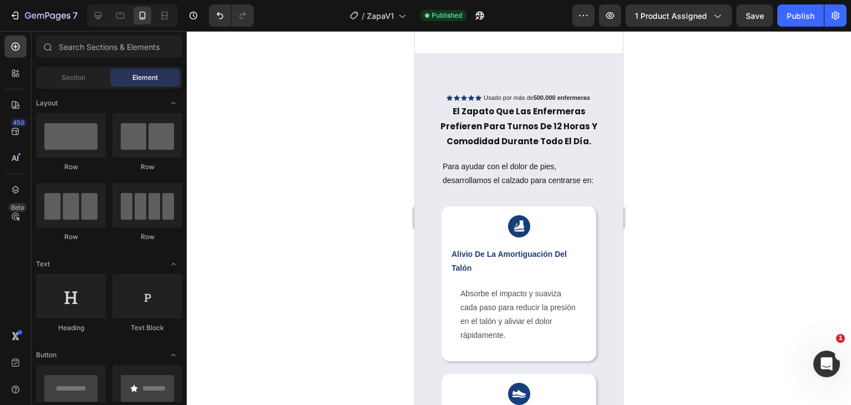
scroll to position [1019, 0]
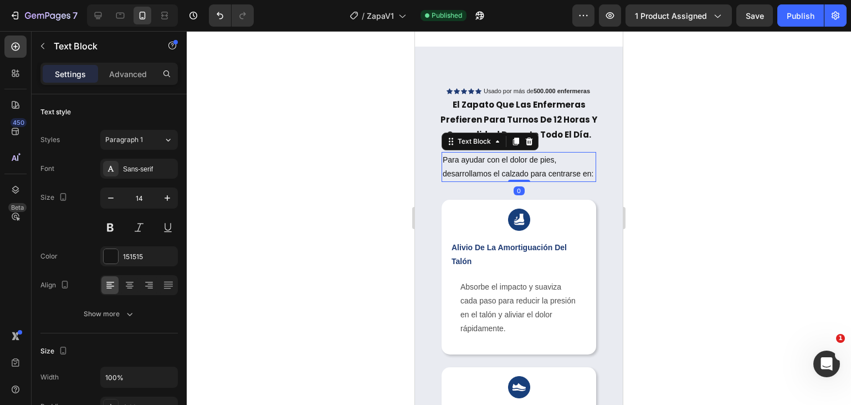
click at [539, 181] on p "Para ayudar con el dolor de pies, desarrollamos el calzado para centrarse en:" at bounding box center [519, 167] width 152 height 28
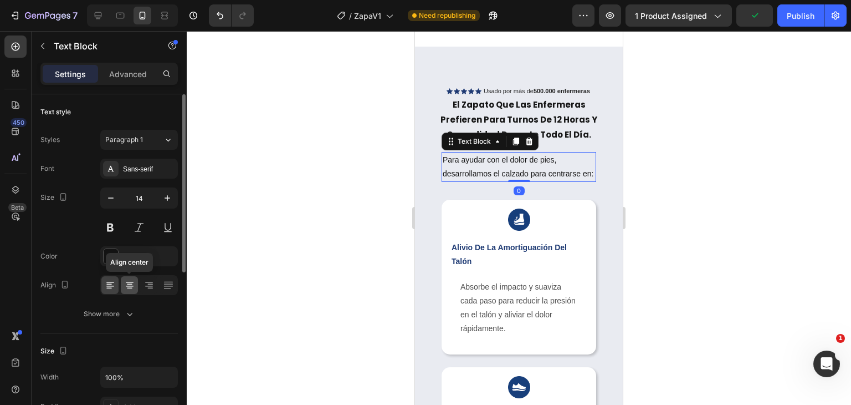
click at [130, 284] on icon at bounding box center [129, 284] width 11 height 11
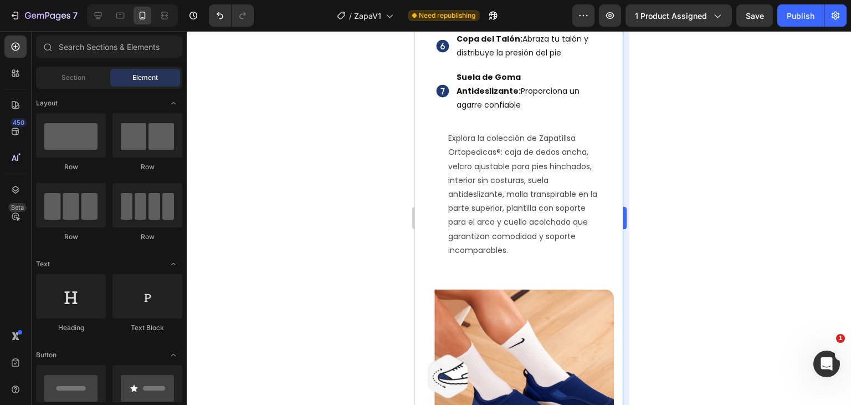
scroll to position [2207, 0]
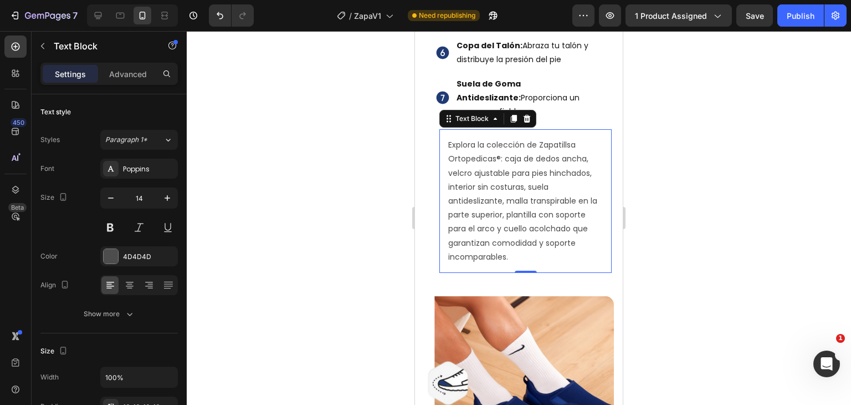
click at [517, 187] on p "Explora la colección de Zapatillsa Ortopedicas®: caja de dedos ancha, velcro aj…" at bounding box center [525, 201] width 155 height 126
click at [138, 282] on div at bounding box center [139, 285] width 78 height 20
click at [137, 282] on div at bounding box center [129, 285] width 17 height 18
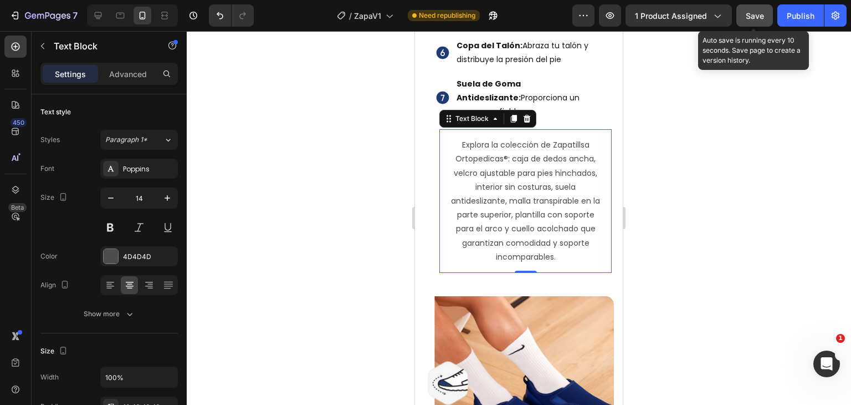
click at [745, 9] on button "Save" at bounding box center [755, 15] width 37 height 22
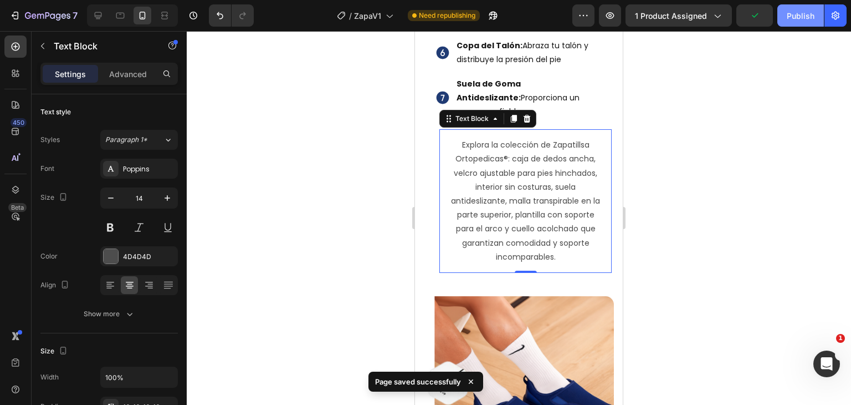
click at [802, 23] on button "Publish" at bounding box center [801, 15] width 47 height 22
